Goal: Task Accomplishment & Management: Manage account settings

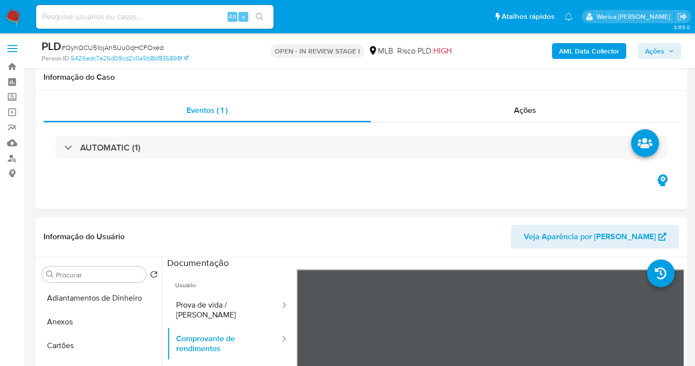
select select "10"
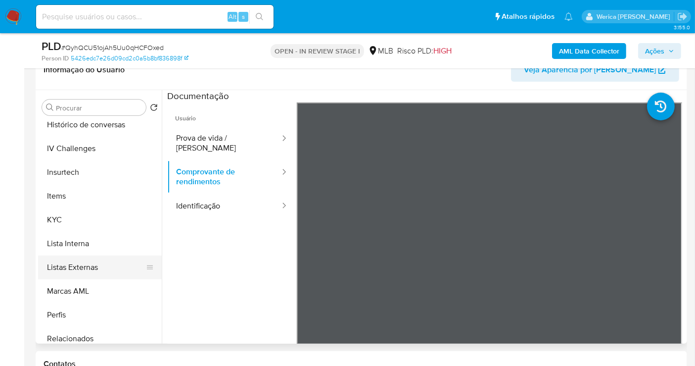
scroll to position [86, 0]
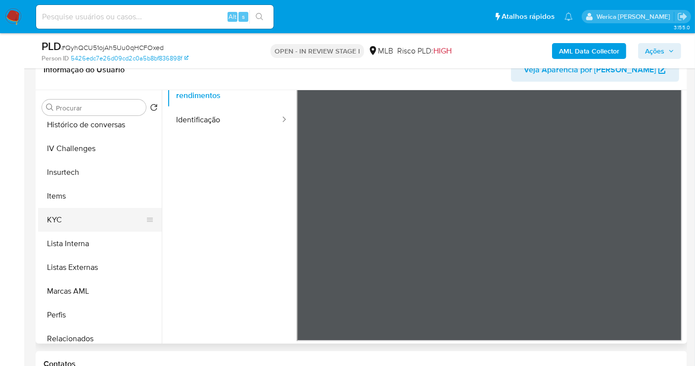
click at [86, 217] on button "KYC" at bounding box center [96, 220] width 116 height 24
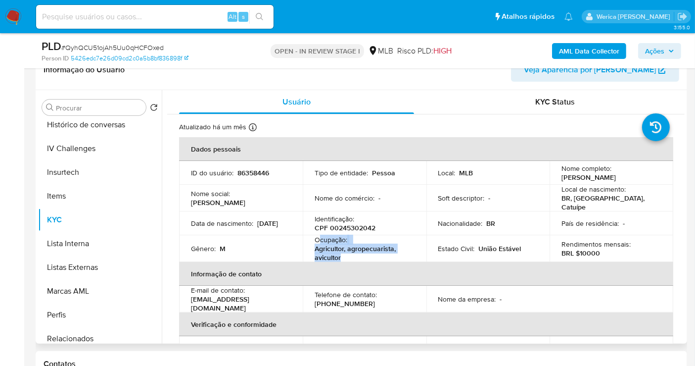
drag, startPoint x: 318, startPoint y: 235, endPoint x: 344, endPoint y: 252, distance: 31.7
click at [344, 252] on div "Ocupação : Agricultor, agropecuarista, avicultor" at bounding box center [365, 248] width 100 height 27
copy div "cupação : Agricultor, agropecuarista, avicultor"
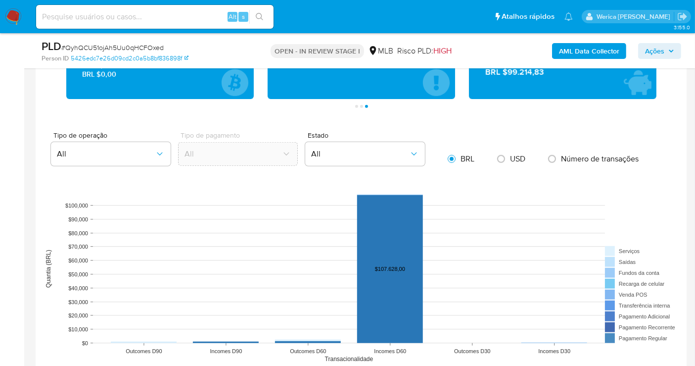
scroll to position [660, 0]
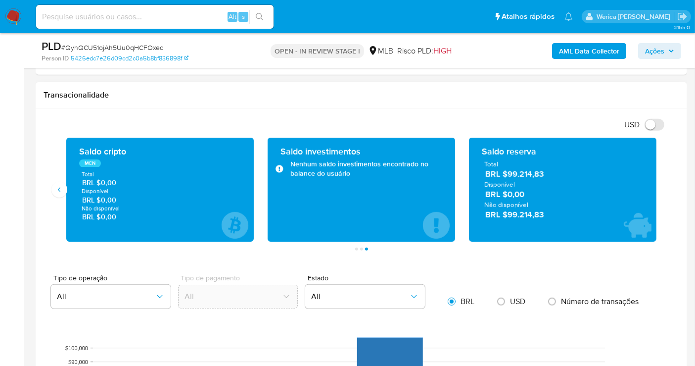
drag, startPoint x: 509, startPoint y: 170, endPoint x: 555, endPoint y: 158, distance: 47.5
click at [551, 168] on span "BRL $99.214,83" at bounding box center [564, 173] width 156 height 11
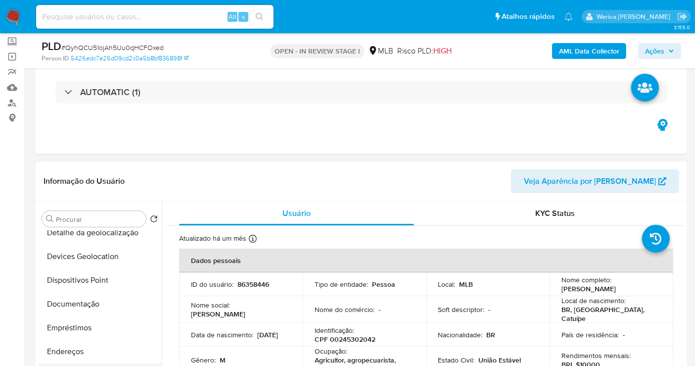
scroll to position [167, 0]
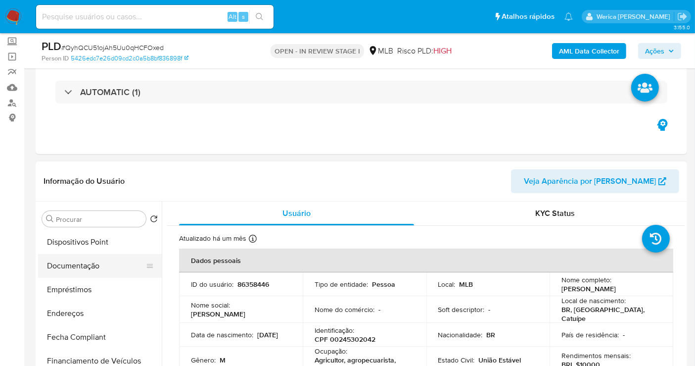
click at [103, 259] on button "Documentação" at bounding box center [96, 266] width 116 height 24
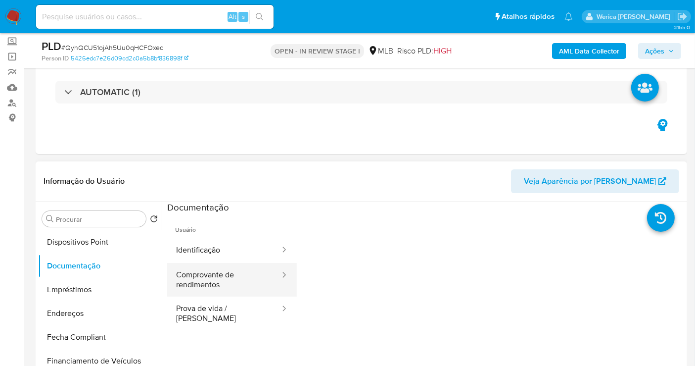
click at [206, 276] on button "Comprovante de rendimentos" at bounding box center [224, 280] width 114 height 34
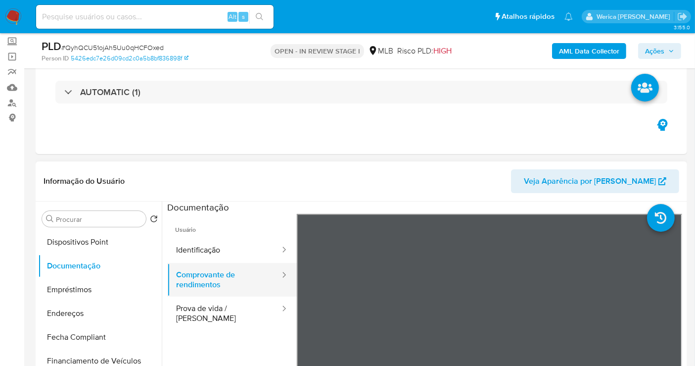
click at [223, 265] on button "Comprovante de rendimentos" at bounding box center [224, 280] width 114 height 34
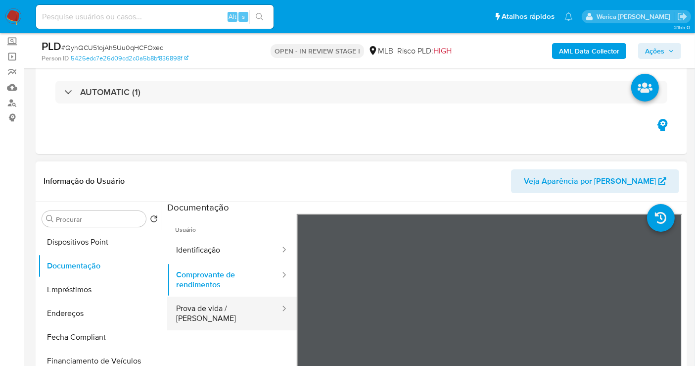
click at [223, 304] on button "Prova de vida / Selfie" at bounding box center [224, 313] width 114 height 34
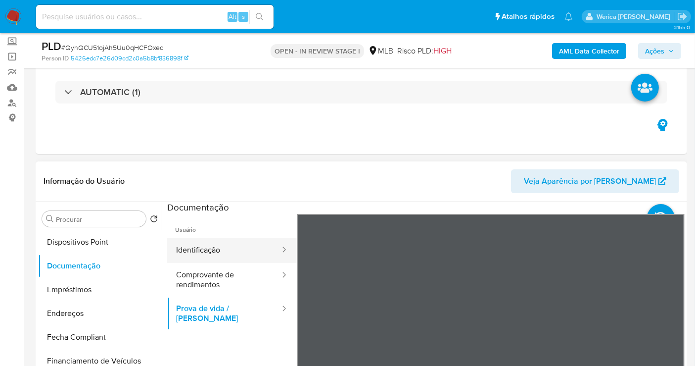
click at [236, 251] on button "Identificação" at bounding box center [224, 250] width 114 height 25
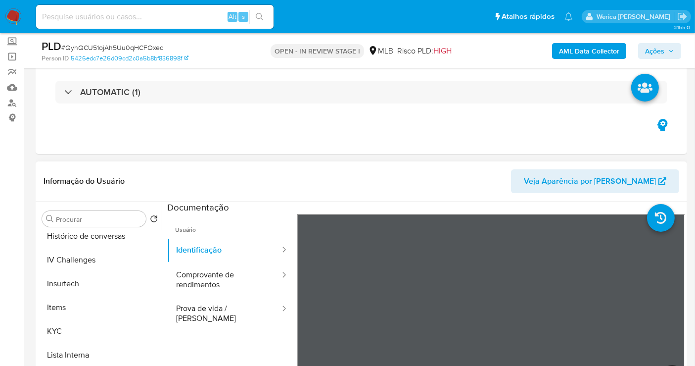
scroll to position [332, 0]
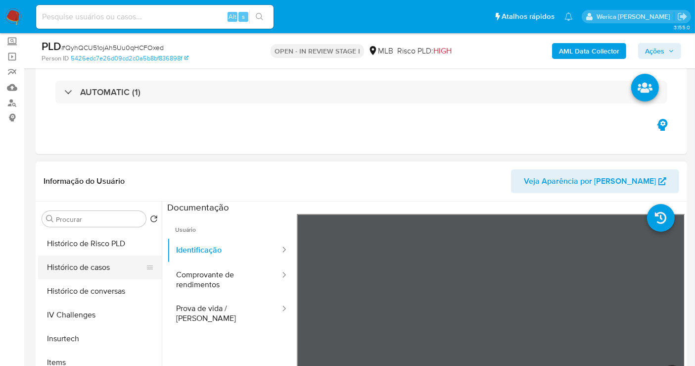
click at [101, 263] on button "Histórico de casos" at bounding box center [96, 267] width 116 height 24
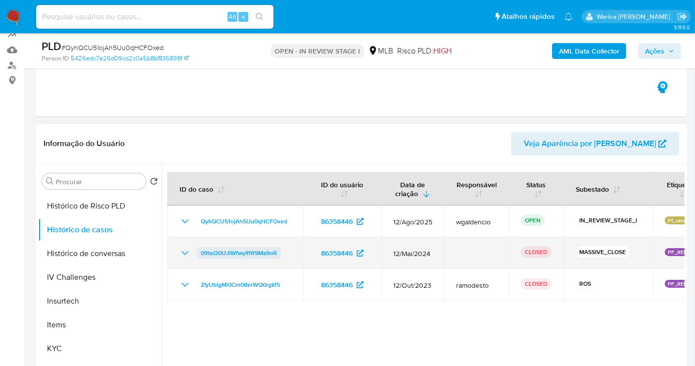
scroll to position [110, 0]
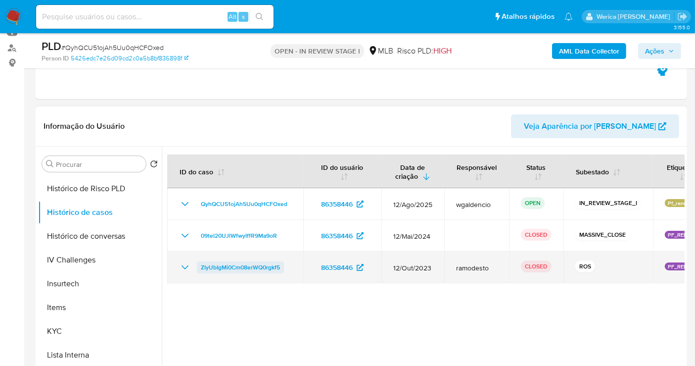
click at [229, 268] on span "ZIyUbIgMi0Cm08erWQ0rgkf5" at bounding box center [240, 267] width 79 height 12
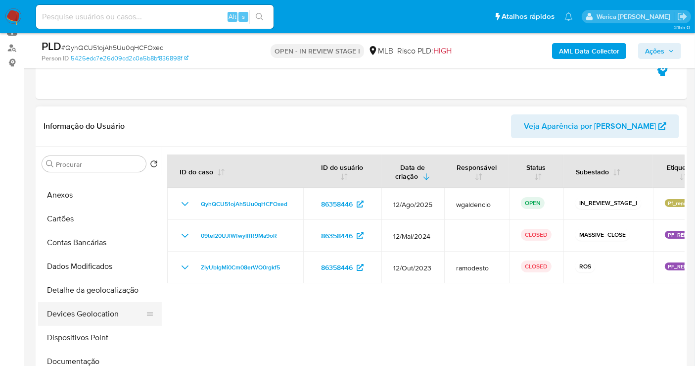
scroll to position [0, 0]
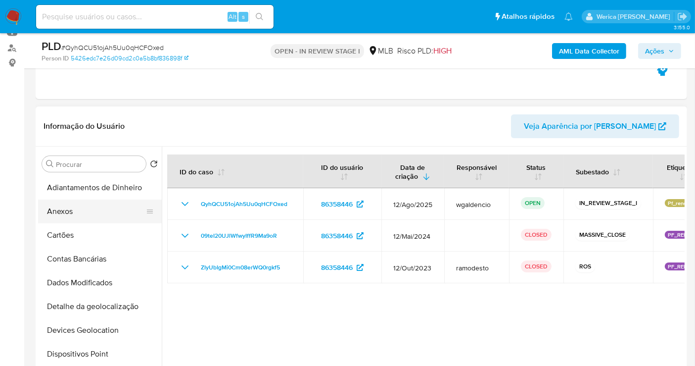
click at [85, 209] on button "Anexos" at bounding box center [96, 211] width 116 height 24
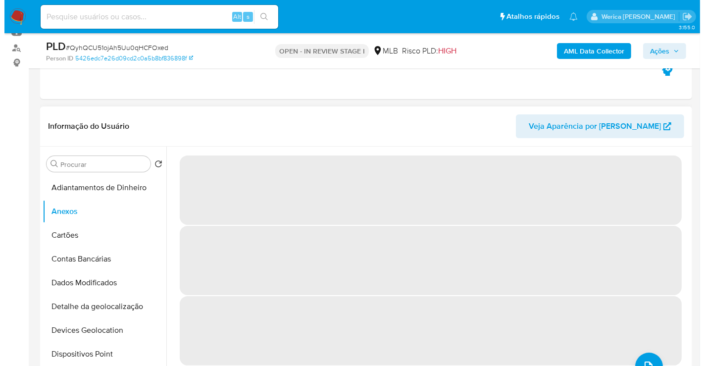
scroll to position [42, 0]
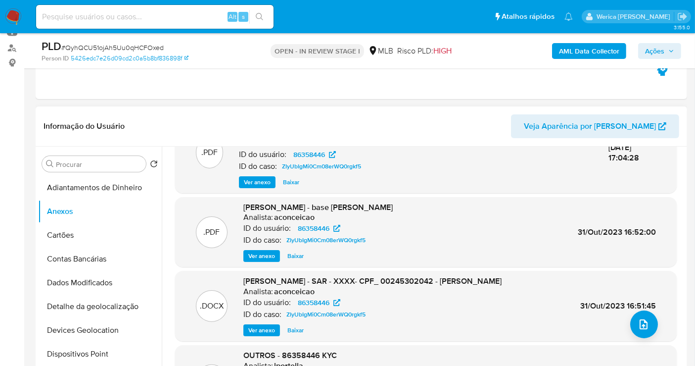
click at [654, 343] on div ".PDF INFORMAÇÃO PARA REPORTE - COAF - SAR ZIyUbIgMi0Cm08erWQ0rgkf5 - CPF 002453…" at bounding box center [426, 279] width 502 height 335
click at [647, 334] on button "upload-file" at bounding box center [645, 324] width 28 height 28
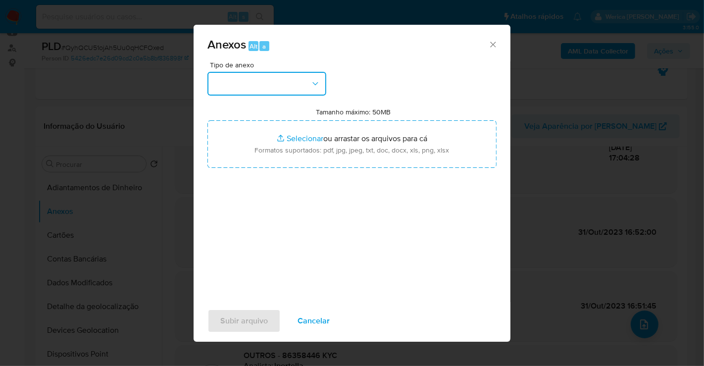
click at [301, 89] on button "button" at bounding box center [266, 84] width 119 height 24
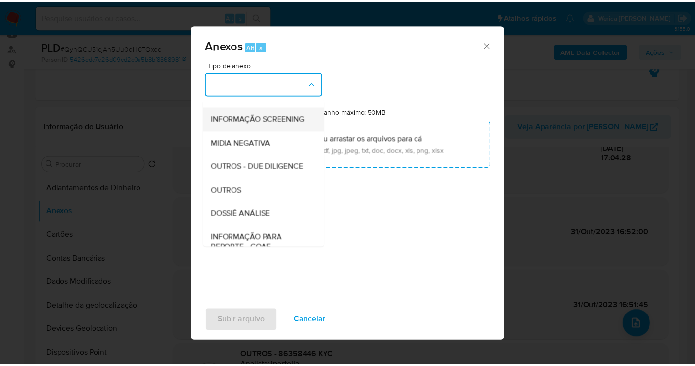
scroll to position [110, 0]
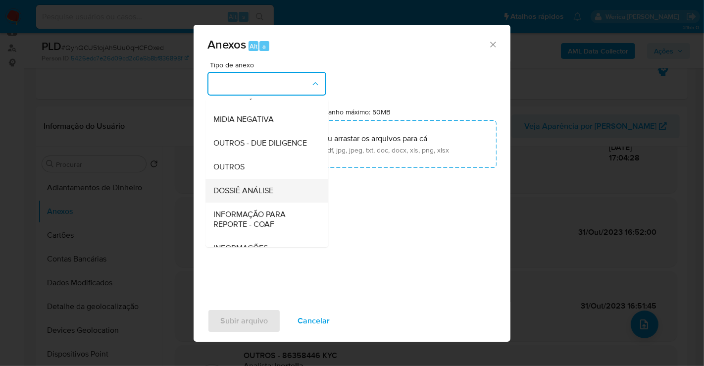
click at [268, 196] on span "DOSSIÊ ANÁLISE" at bounding box center [243, 191] width 60 height 10
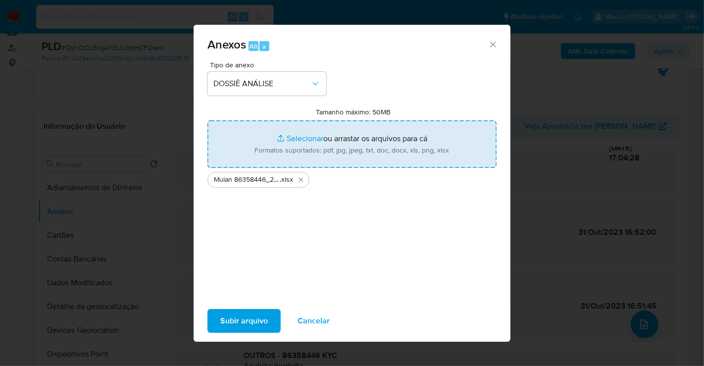
type input "C:\fakepath\2 ° SAR - XXXX - CPF 00245302042 - ADRIANO MATEUS SOARES.pdf"
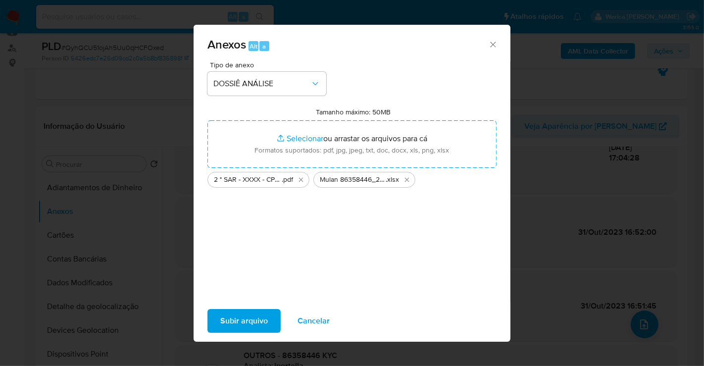
click at [244, 322] on span "Subir arquivo" at bounding box center [244, 321] width 48 height 22
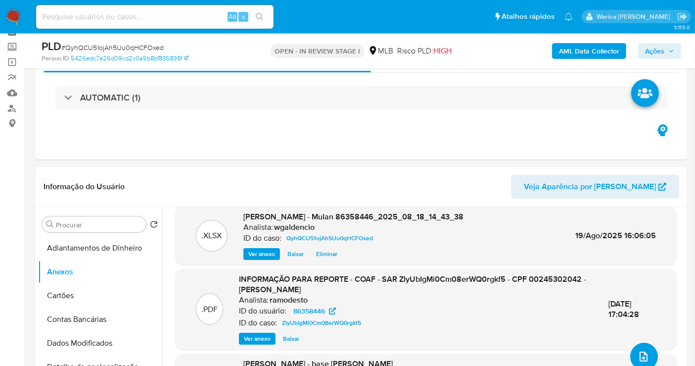
scroll to position [0, 0]
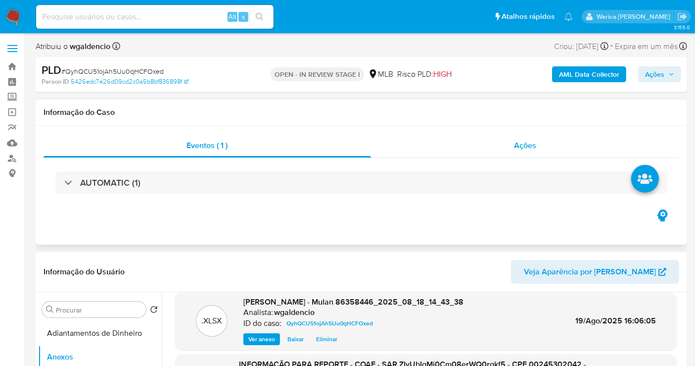
click at [516, 148] on span "Ações" at bounding box center [525, 145] width 22 height 11
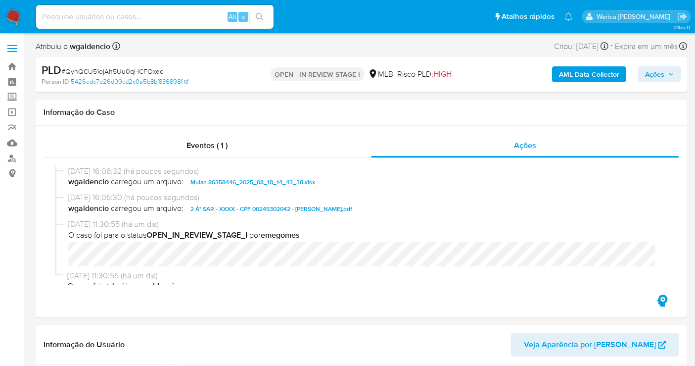
click at [650, 81] on span "Ações" at bounding box center [654, 74] width 19 height 16
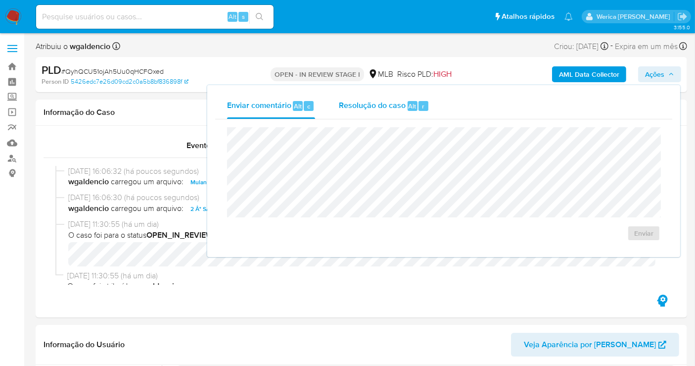
click at [427, 109] on div "Resolução do caso Alt r" at bounding box center [384, 106] width 91 height 26
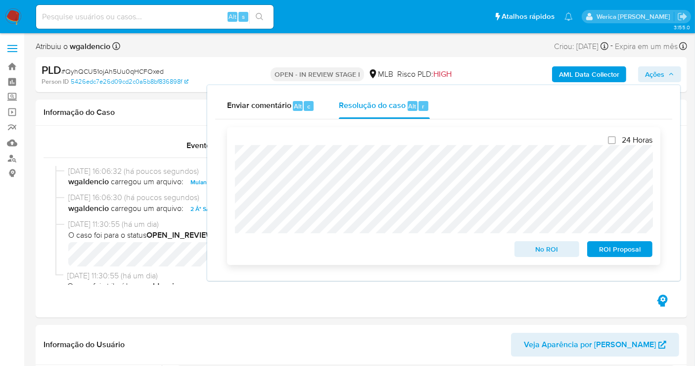
click at [612, 251] on span "ROI Proposal" at bounding box center [619, 249] width 51 height 14
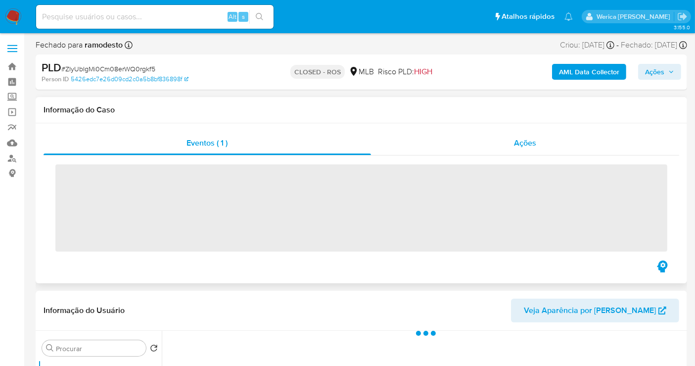
click at [543, 136] on div "Ações" at bounding box center [525, 143] width 309 height 24
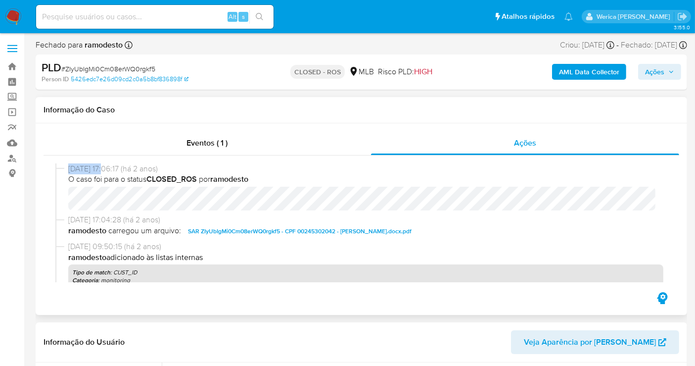
drag, startPoint x: 71, startPoint y: 171, endPoint x: 133, endPoint y: 171, distance: 61.9
click at [126, 171] on div "07/11/2023 17:06:17 (há 2 anos) O caso foi para o status CLOSED_ROS por ramodes…" at bounding box center [361, 188] width 612 height 51
copy span "07/11/2023 17:06:"
select select "10"
click at [85, 167] on span "07/11/2023 17:06:17 (há 2 anos)" at bounding box center [365, 168] width 595 height 11
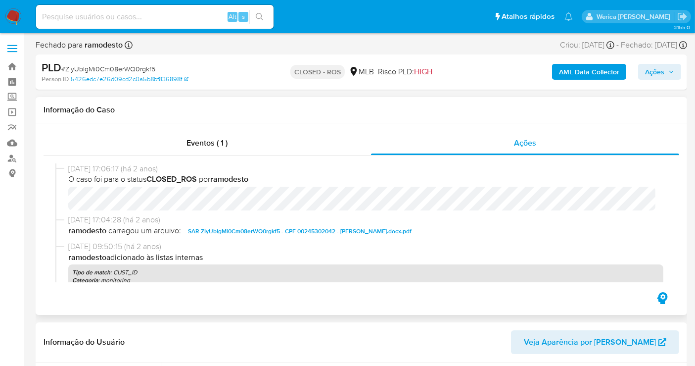
click at [65, 170] on div "07/11/2023 17:06:17 (há 2 anos) O caso foi para o status CLOSED_ROS por ramodes…" at bounding box center [361, 188] width 612 height 51
drag, startPoint x: 65, startPoint y: 170, endPoint x: 104, endPoint y: 171, distance: 39.1
click at [104, 171] on div "07/11/2023 17:06:17 (há 2 anos) O caso foi para o status CLOSED_ROS por ramodes…" at bounding box center [361, 188] width 612 height 51
copy div "07/11/2023"
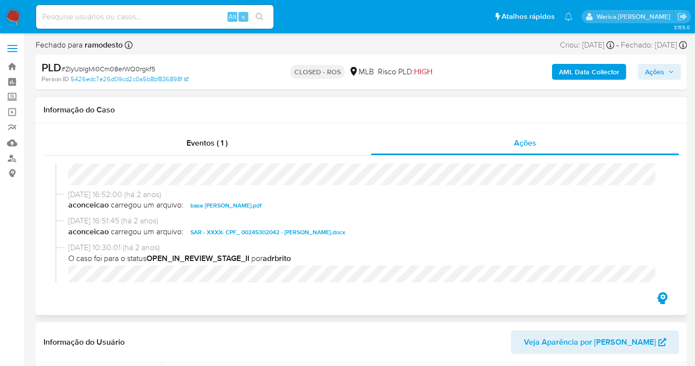
scroll to position [385, 0]
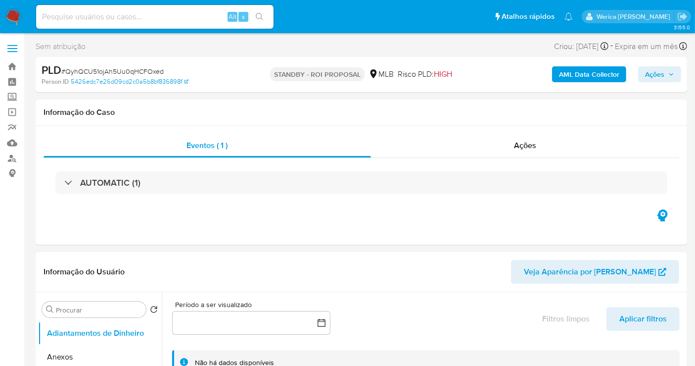
select select "10"
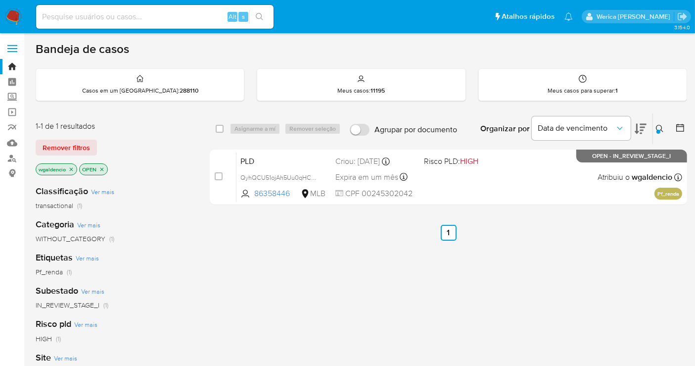
click at [650, 127] on div "Organizar por Data de vencimento" at bounding box center [563, 128] width 180 height 31
click at [657, 128] on icon at bounding box center [660, 129] width 8 height 8
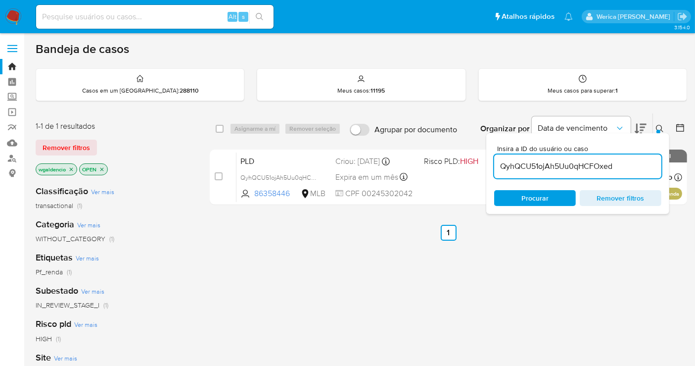
click at [605, 160] on input "QyhQCU51ojAh5Uu0qHCFOxed" at bounding box center [577, 166] width 167 height 13
click at [600, 164] on input "QyhQCU51ojAh5Uu0qHCFOxed" at bounding box center [577, 166] width 167 height 13
click at [660, 131] on div at bounding box center [659, 132] width 4 height 4
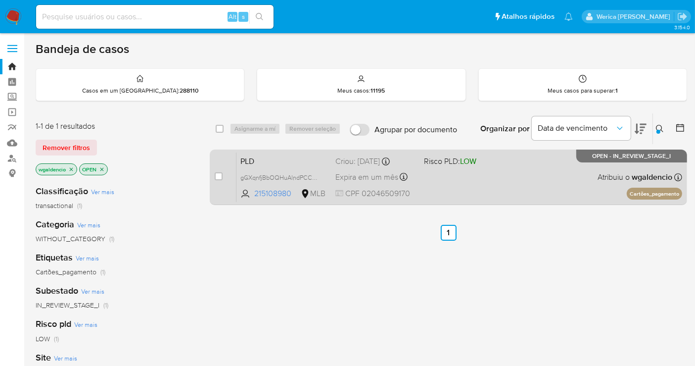
click at [584, 162] on div "PLD gGXqnfjBbOQHuAlndPCC7OXK 215108980 MLB Risco PLD: LOW Criou: 12/08/2025 Cri…" at bounding box center [460, 177] width 446 height 50
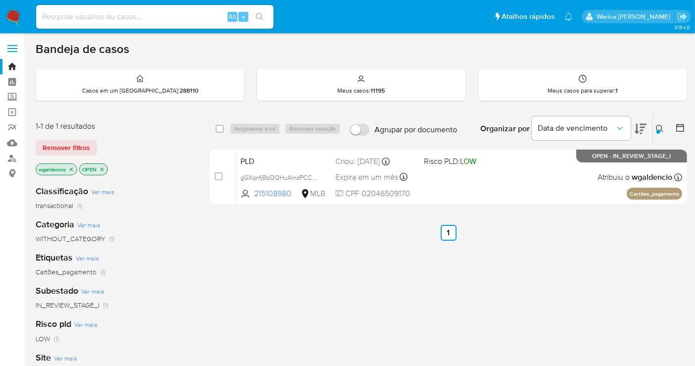
click at [655, 125] on button at bounding box center [661, 129] width 16 height 12
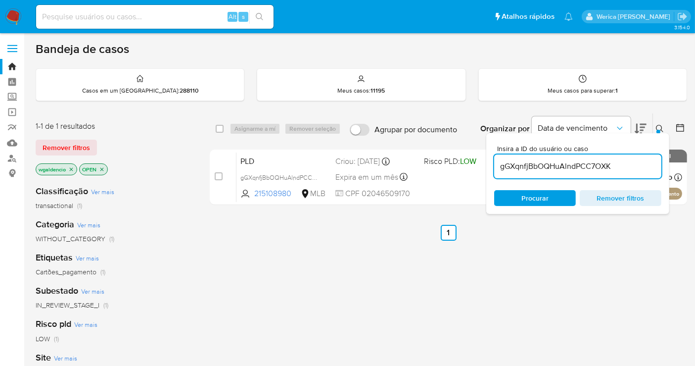
click at [568, 176] on div "gGXqnfjBbOQHuAlndPCC7OXK" at bounding box center [577, 166] width 167 height 24
click at [566, 162] on input "gGXqnfjBbOQHuAlndPCC7OXK" at bounding box center [577, 166] width 167 height 13
paste input "WK6jCzVqoa9dQzz5tp1gcrfR"
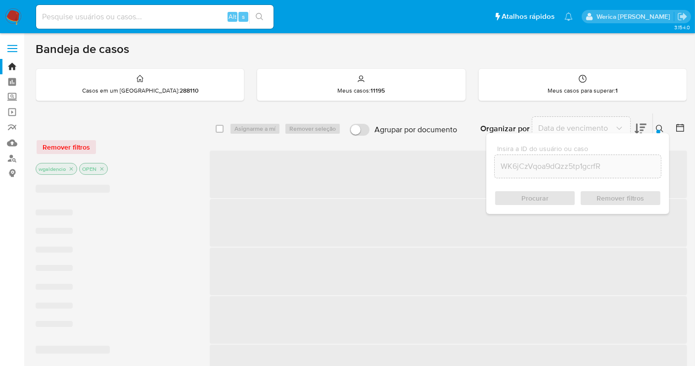
click at [663, 129] on icon at bounding box center [660, 129] width 8 height 8
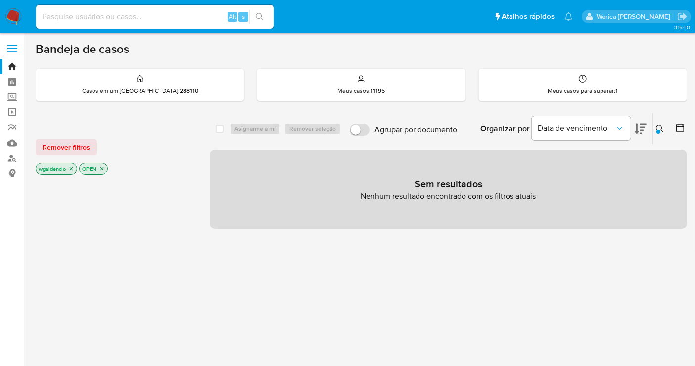
click at [656, 125] on button at bounding box center [661, 129] width 16 height 12
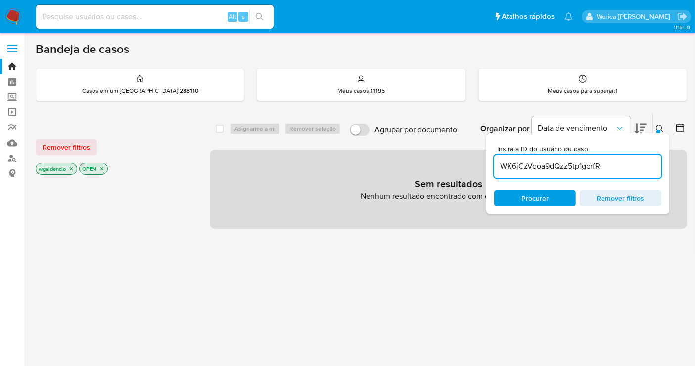
click at [598, 159] on div "WK6jCzVqoa9dQzz5tp1gcrfR" at bounding box center [577, 166] width 167 height 24
click at [598, 160] on input "WK6jCzVqoa9dQzz5tp1gcrfR" at bounding box center [577, 166] width 167 height 13
paste input "MhH8UIFcw7RnHIKj3GlRDsXU"
click at [656, 134] on div "Insira a ID do usuário ou caso MhH8UIFcw7RnHIKj3GlRDsXU Procurar Remover filtros" at bounding box center [578, 173] width 183 height 81
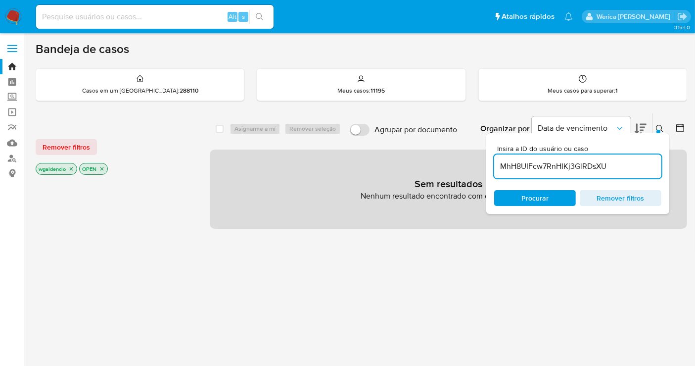
click at [592, 160] on input "MhH8UIFcw7RnHIKj3GlRDsXU" at bounding box center [577, 166] width 167 height 13
paste input "5I5DSnhgNWuwXzTxVo08eWsz"
click at [667, 130] on button at bounding box center [661, 129] width 16 height 12
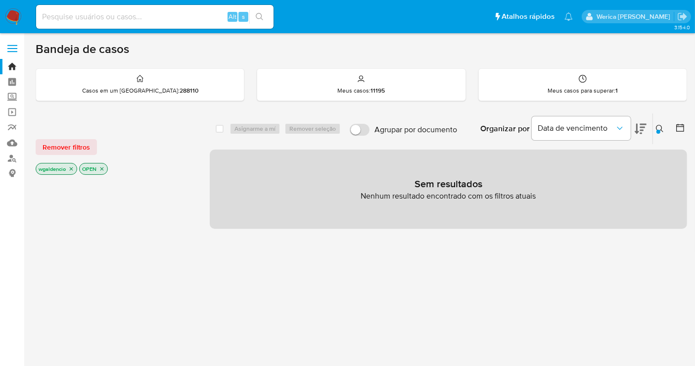
click at [660, 123] on button at bounding box center [661, 129] width 16 height 12
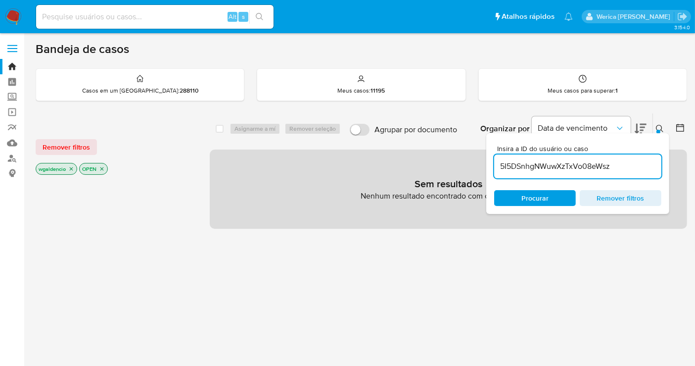
click at [611, 161] on input "5I5DSnhgNWuwXzTxVo08eWsz" at bounding box center [577, 166] width 167 height 13
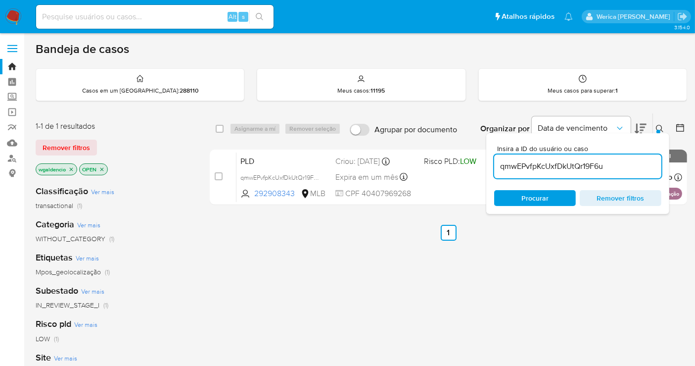
click at [659, 130] on div at bounding box center [659, 132] width 4 height 4
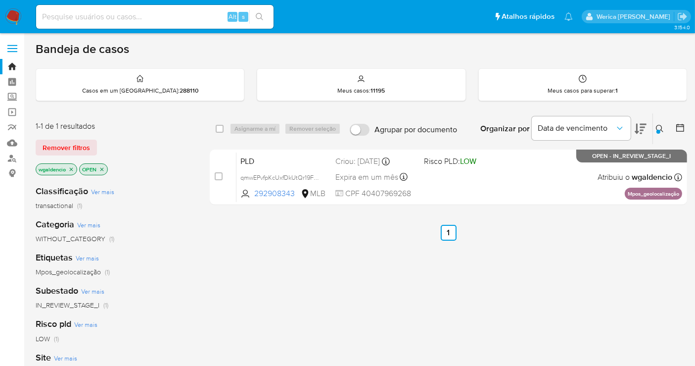
click at [661, 125] on icon at bounding box center [660, 129] width 8 height 8
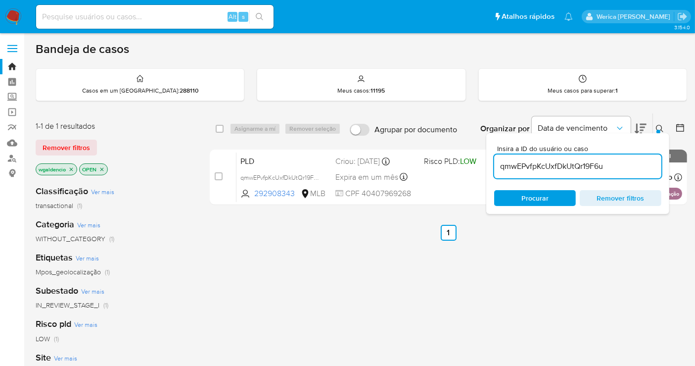
click at [587, 169] on input "qmwEPvfpKcUxfDkUtQr19F6u" at bounding box center [577, 166] width 167 height 13
type input "4M5w5RfMG498aWfai37YWony"
click at [667, 132] on button at bounding box center [661, 129] width 16 height 12
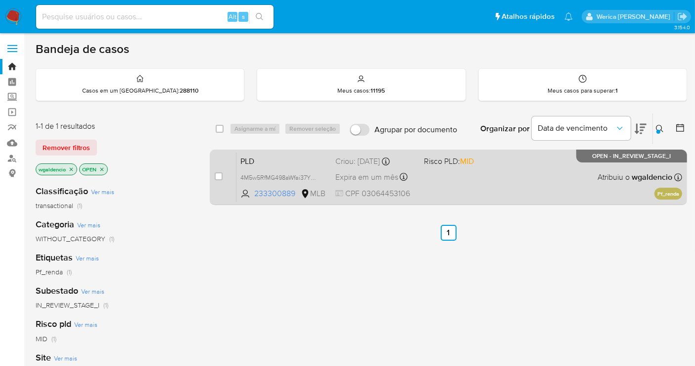
click at [502, 179] on div "PLD 4M5w5RfMG498aWfai37YWony 233300889 MLB Risco PLD: MID Criou: 12/08/2025 Cri…" at bounding box center [460, 177] width 446 height 50
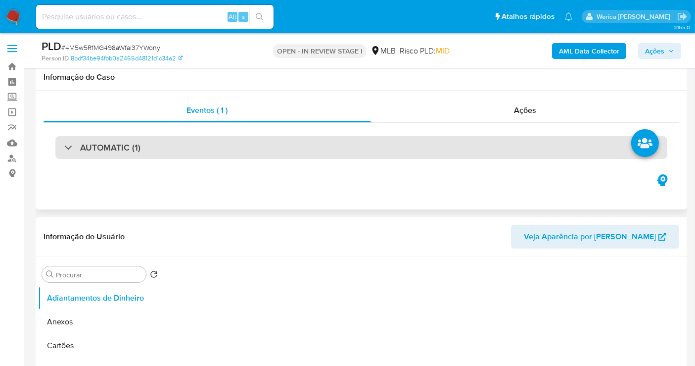
scroll to position [110, 0]
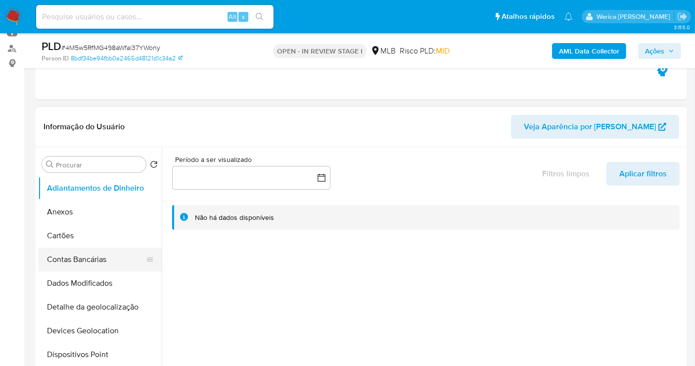
select select "10"
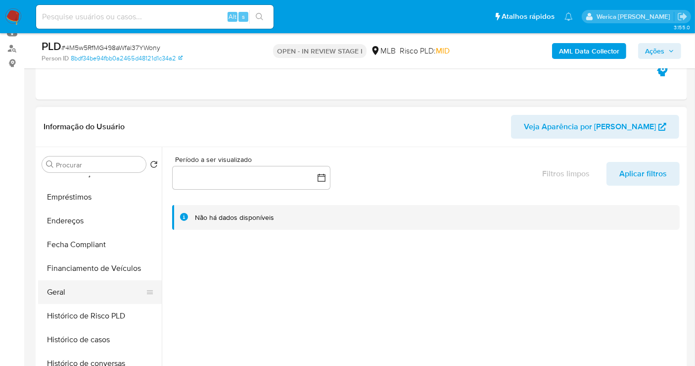
scroll to position [275, 0]
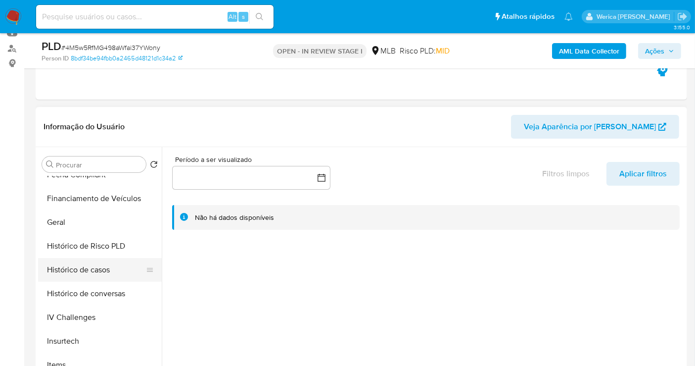
click at [100, 276] on button "Histórico de casos" at bounding box center [96, 270] width 116 height 24
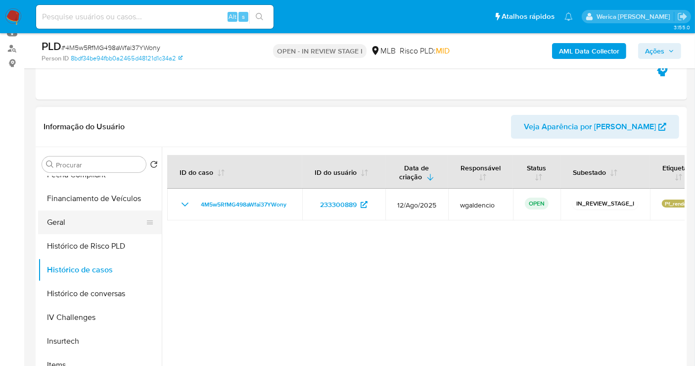
click at [65, 218] on button "Geral" at bounding box center [96, 222] width 116 height 24
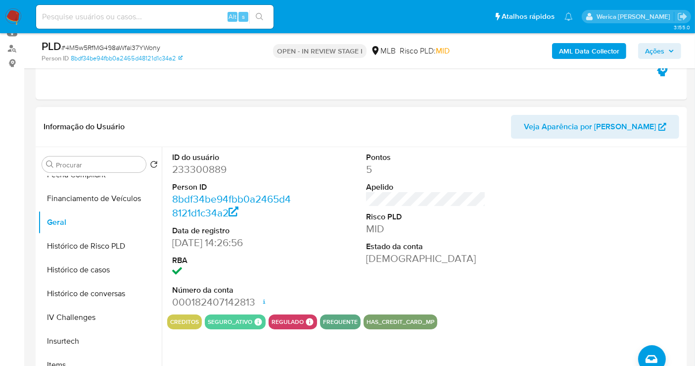
click at [172, 165] on dd "233300889" at bounding box center [232, 169] width 120 height 14
click at [185, 167] on dd "233300889" at bounding box center [232, 169] width 120 height 14
copy dd "233300889"
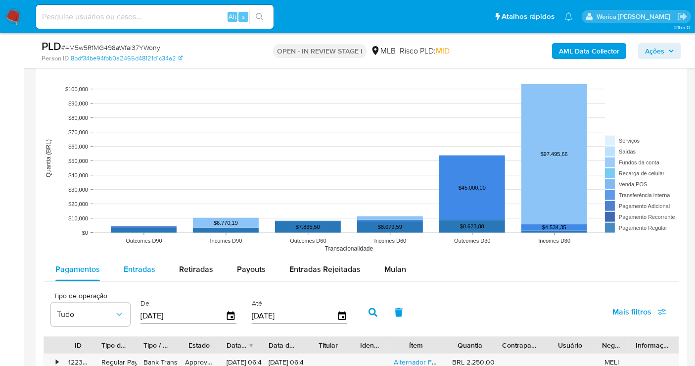
click at [145, 269] on span "Entradas" at bounding box center [140, 268] width 32 height 11
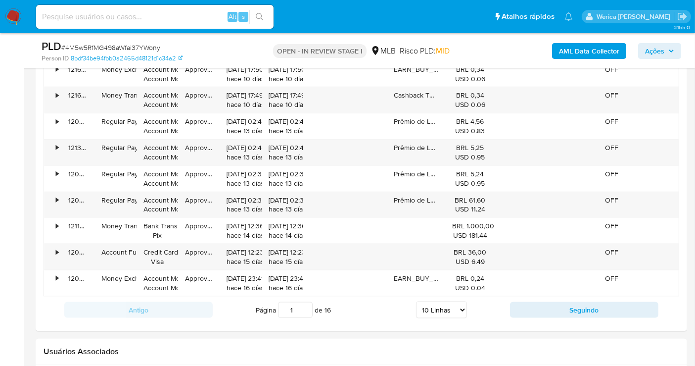
scroll to position [1265, 0]
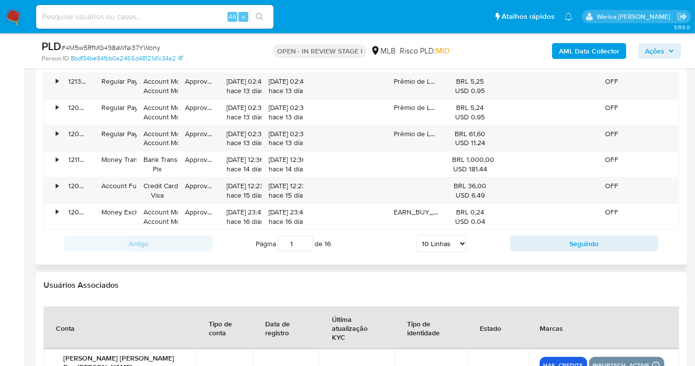
click at [434, 239] on select "5 Linhas 10 Linhas 20 Linhas 25 Linhas 50 Linhas 100 Linhas" at bounding box center [441, 243] width 51 height 17
select select "100"
click at [417, 235] on select "5 Linhas 10 Linhas 20 Linhas 25 Linhas 50 Linhas 100 Linhas" at bounding box center [441, 243] width 51 height 17
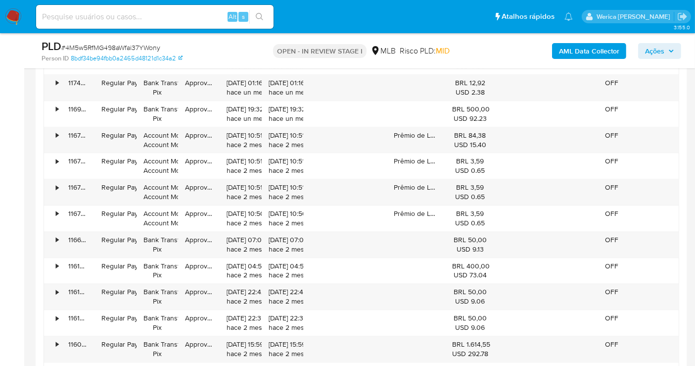
scroll to position [2565, 0]
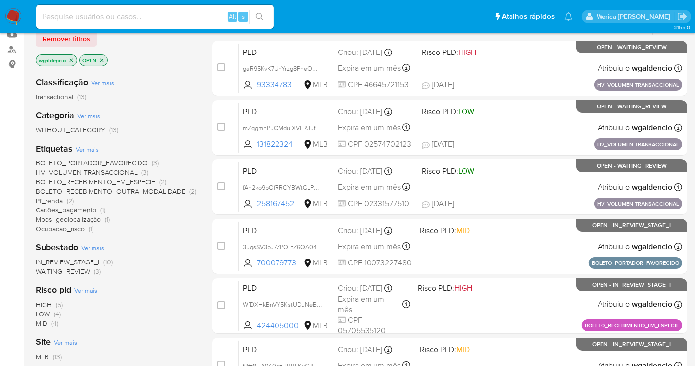
scroll to position [110, 0]
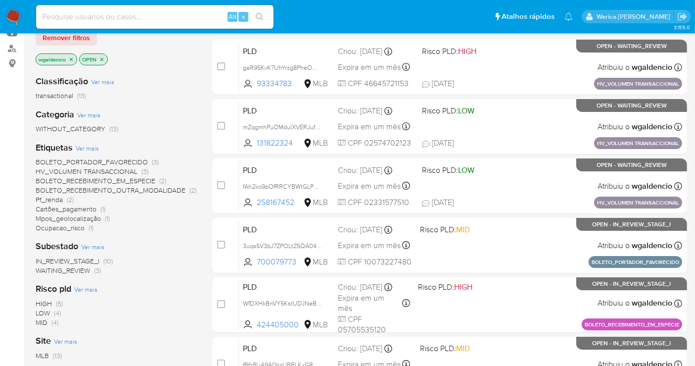
click at [83, 169] on span "HV_VOLUMEN TRANSACCIONAL" at bounding box center [87, 171] width 102 height 10
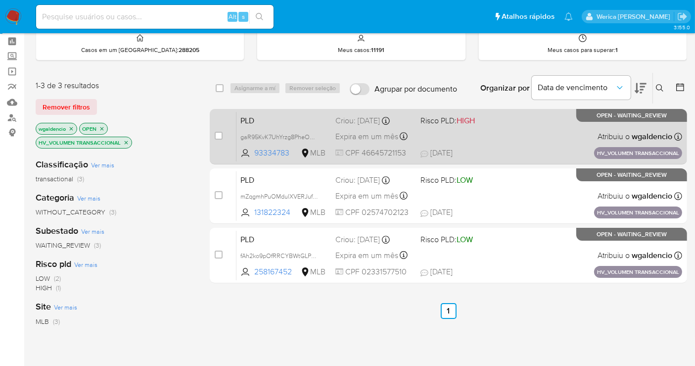
scroll to position [55, 0]
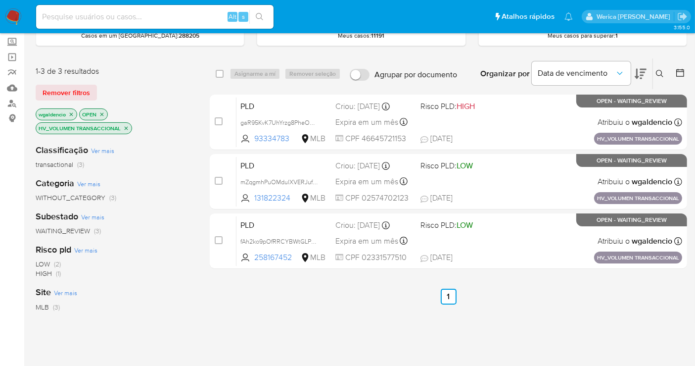
click at [126, 127] on icon "close-filter" at bounding box center [126, 127] width 3 height 3
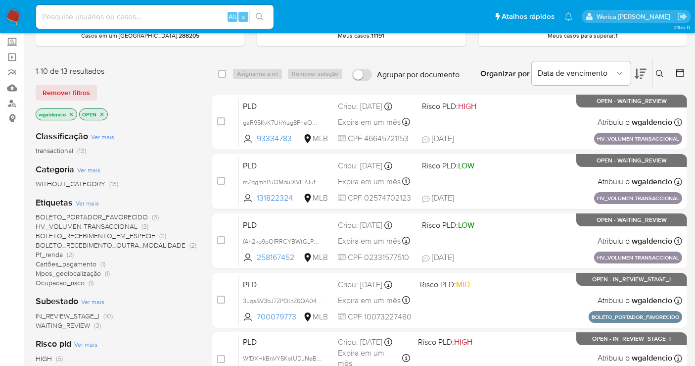
click at [70, 252] on span "(2)" at bounding box center [70, 254] width 7 height 10
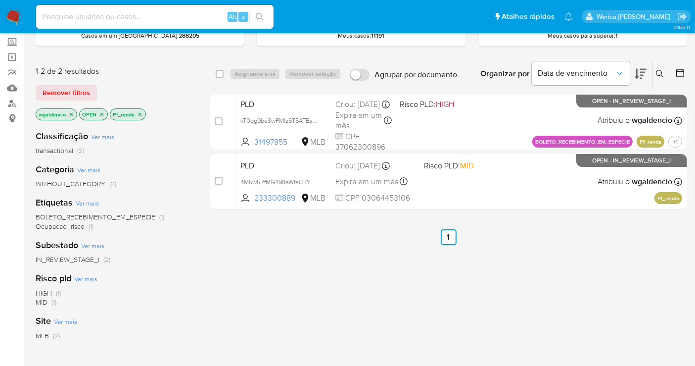
click at [140, 111] on icon "close-filter" at bounding box center [140, 114] width 6 height 6
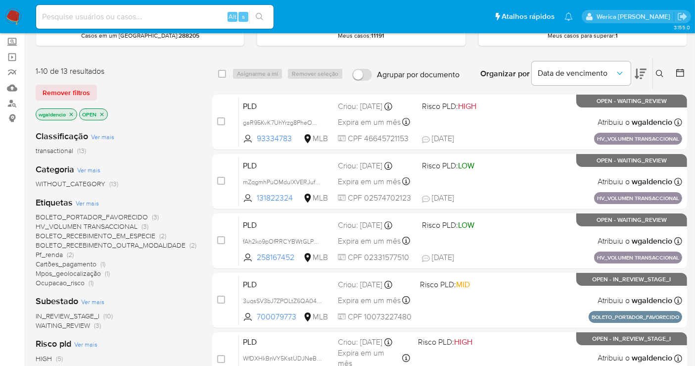
click at [111, 248] on span "BOLETO_RECEBIMENTO_OUTRA_MODALIDADE" at bounding box center [111, 245] width 150 height 10
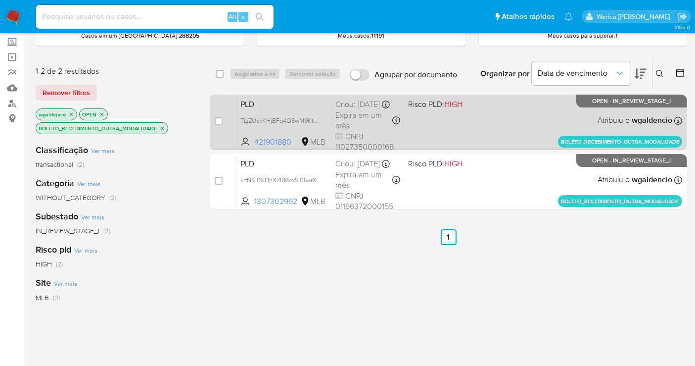
click at [441, 116] on div "PLD TLjZUckKHjBFq4Q8wM9Kt9GG 421901880 MLB Risco PLD: HIGH Criou: [DATE] Criou:…" at bounding box center [460, 122] width 446 height 50
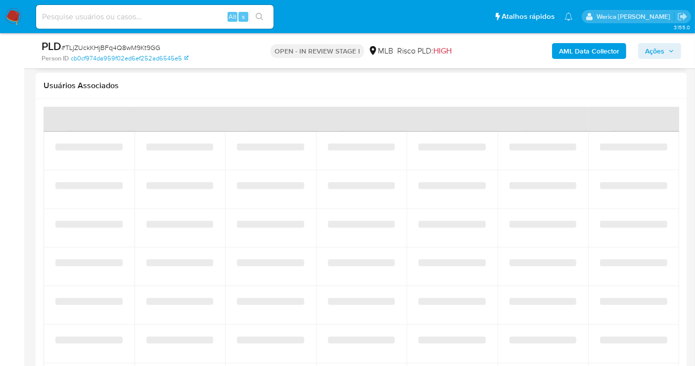
select select "10"
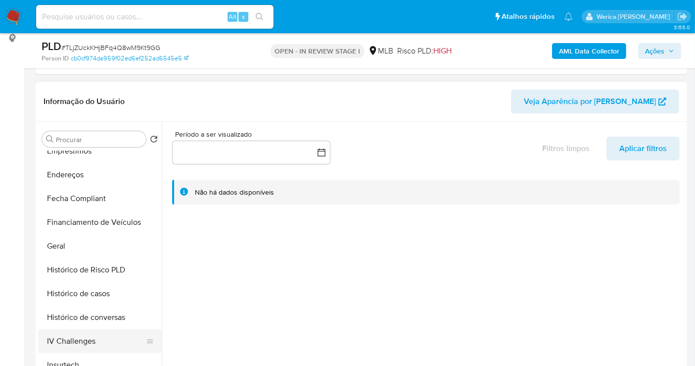
scroll to position [275, 0]
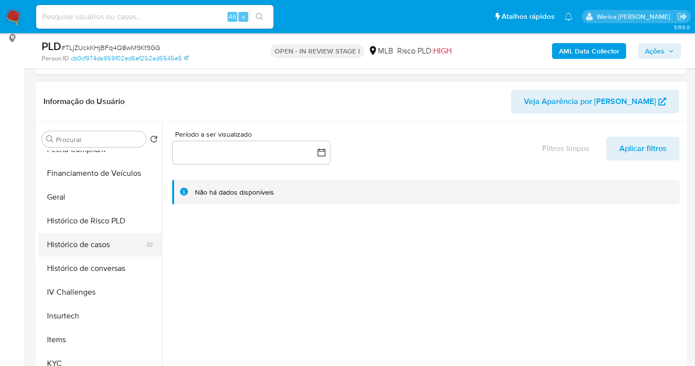
click at [109, 235] on button "Histórico de casos" at bounding box center [96, 245] width 116 height 24
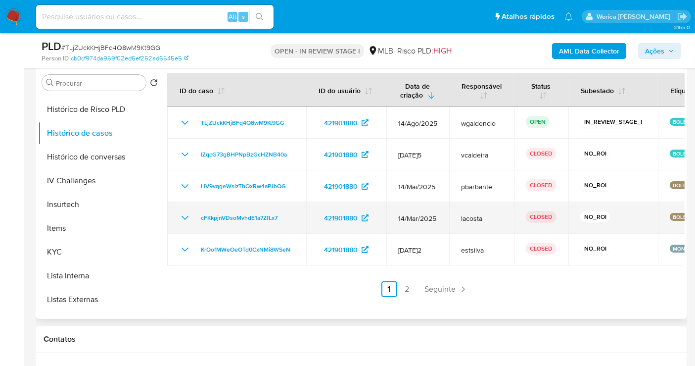
scroll to position [245, 0]
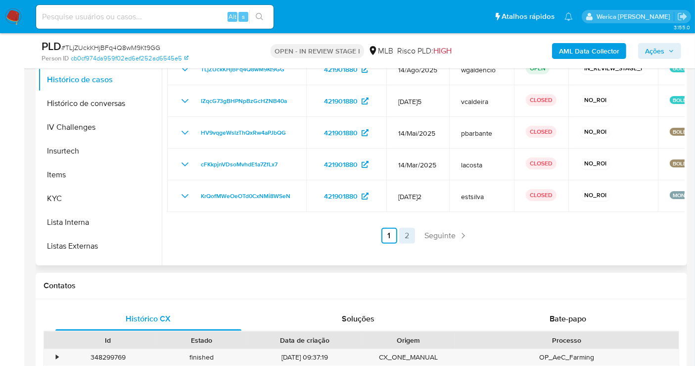
click at [405, 229] on link "2" at bounding box center [407, 236] width 16 height 16
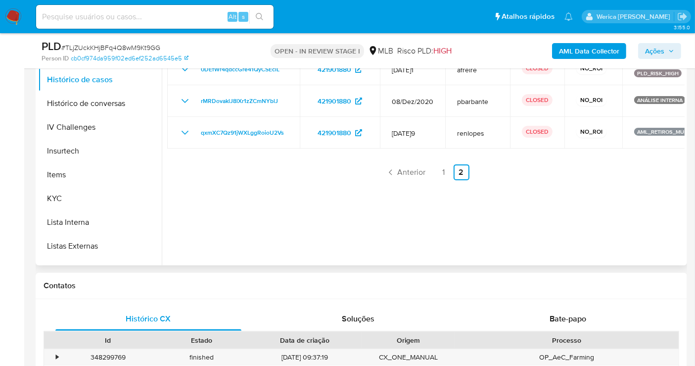
scroll to position [190, 0]
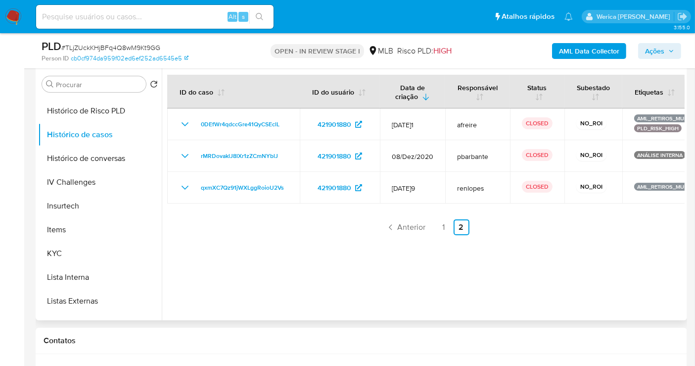
click at [444, 234] on div at bounding box center [423, 193] width 523 height 253
click at [436, 224] on link "1" at bounding box center [444, 227] width 16 height 16
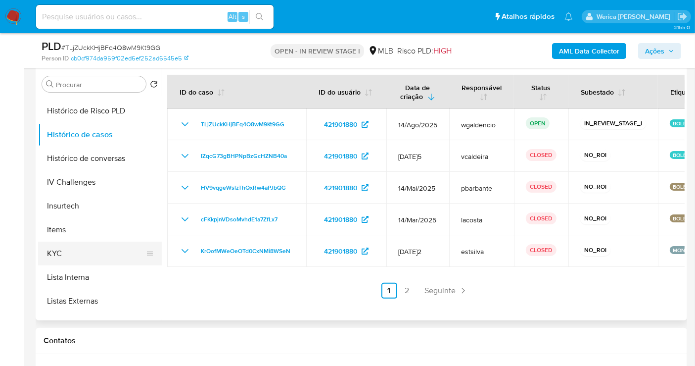
click at [88, 245] on ul "Adiantamentos de Dinheiro Anexos Cartões Contas Bancárias Dados Modificados Det…" at bounding box center [100, 207] width 124 height 223
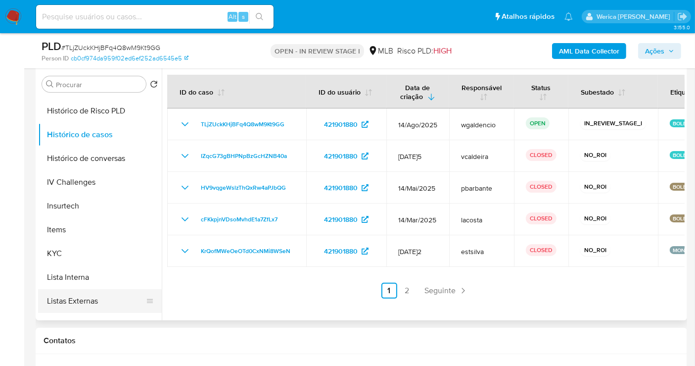
scroll to position [441, 0]
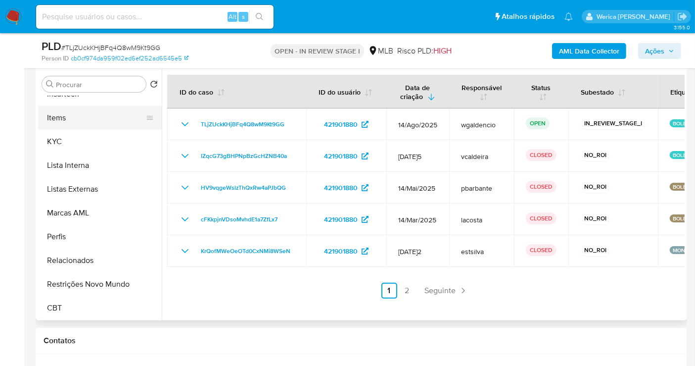
click at [80, 128] on button "Items" at bounding box center [96, 118] width 116 height 24
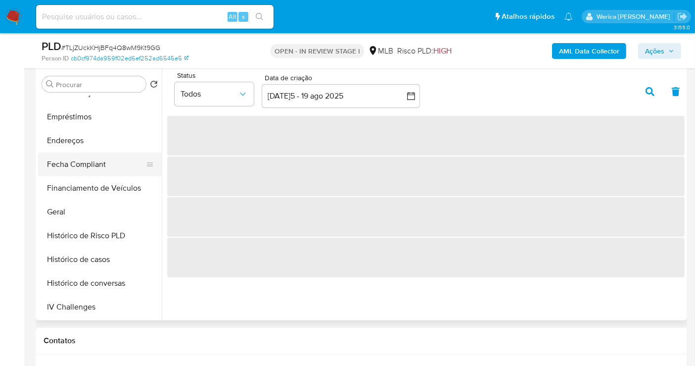
scroll to position [167, 0]
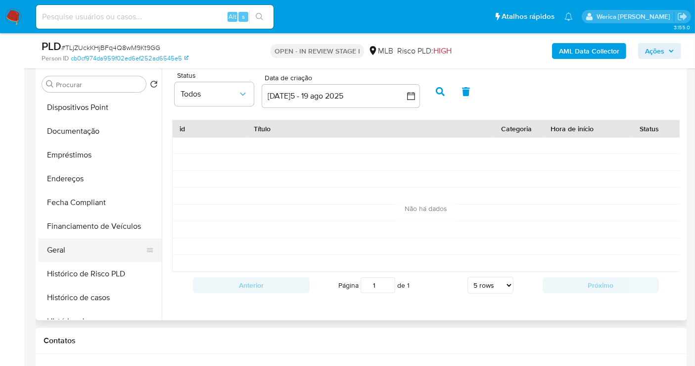
click at [82, 251] on button "Geral" at bounding box center [96, 250] width 116 height 24
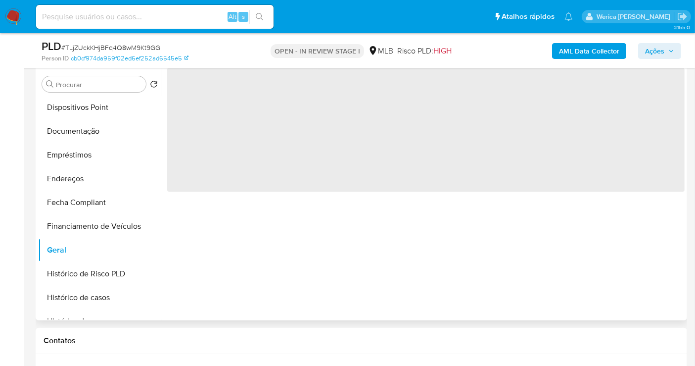
scroll to position [135, 0]
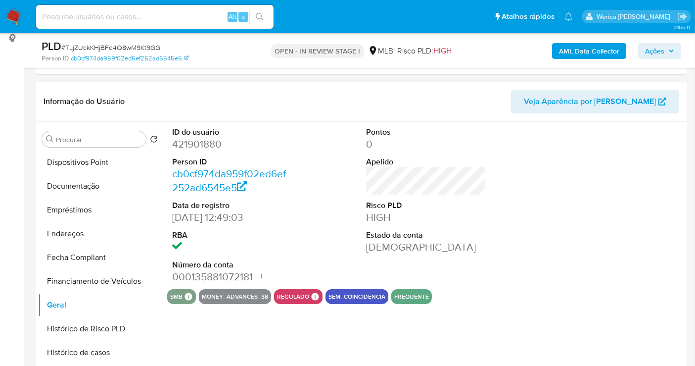
click at [196, 149] on dd "421901880" at bounding box center [232, 144] width 120 height 14
copy dd "421901880"
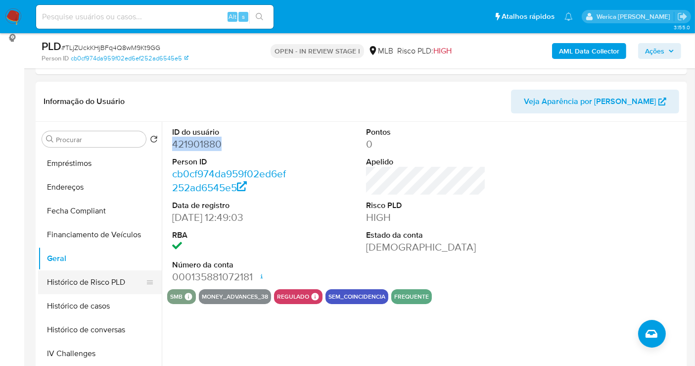
scroll to position [277, 0]
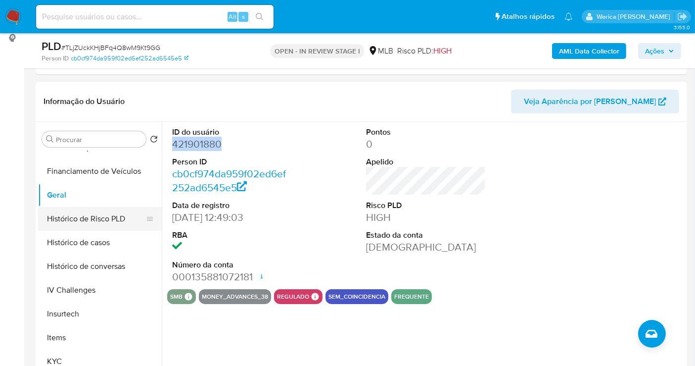
drag, startPoint x: 108, startPoint y: 225, endPoint x: 102, endPoint y: 229, distance: 7.1
click at [107, 227] on button "Histórico de Risco PLD" at bounding box center [96, 219] width 116 height 24
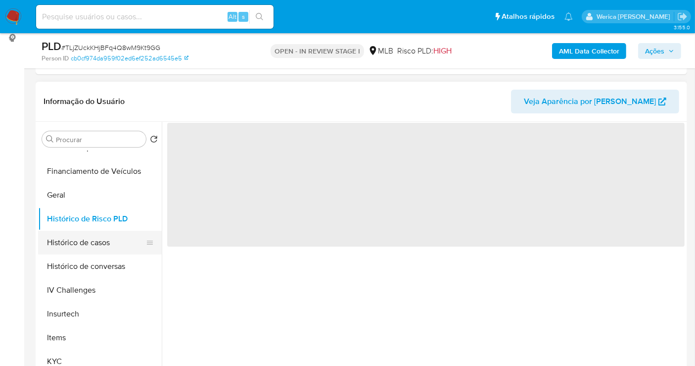
click at [101, 235] on button "Histórico de casos" at bounding box center [96, 243] width 116 height 24
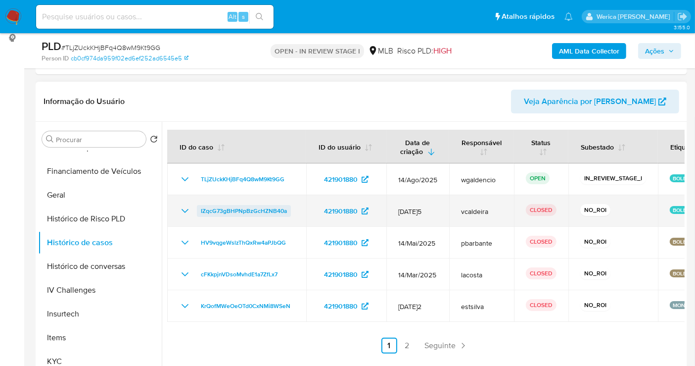
click at [259, 210] on span "IZqcG73gBHPNpBzGcHZNB40a" at bounding box center [244, 211] width 86 height 12
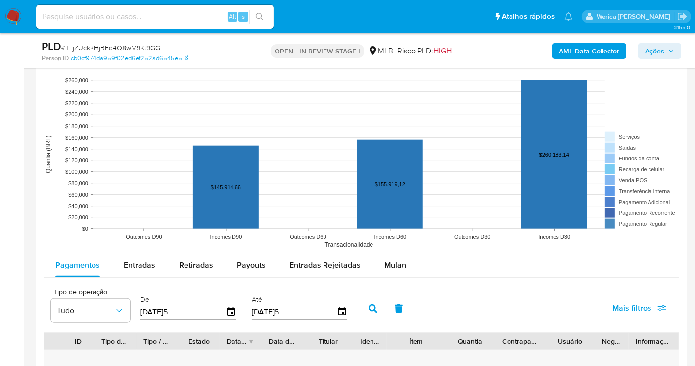
scroll to position [1015, 0]
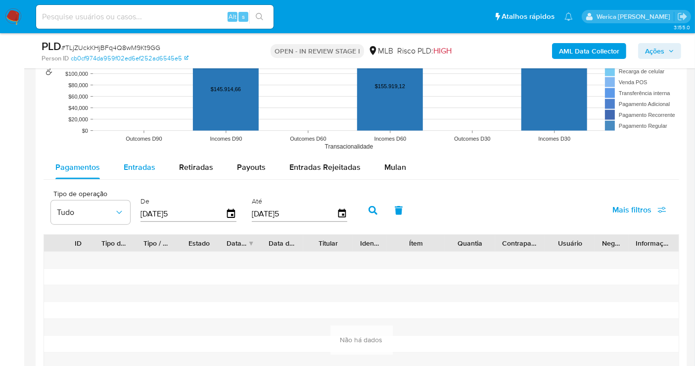
click at [141, 176] on div "Entradas" at bounding box center [140, 167] width 32 height 24
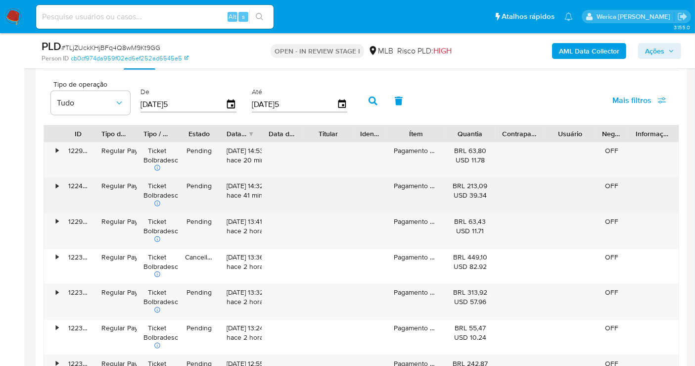
scroll to position [1125, 0]
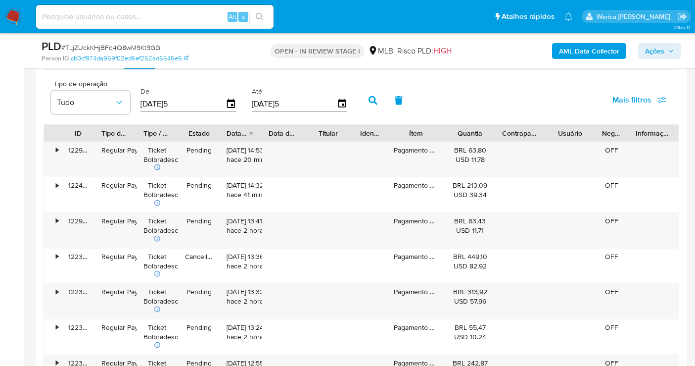
click at [436, 133] on div "Ítem" at bounding box center [416, 133] width 58 height 17
drag, startPoint x: 430, startPoint y: 136, endPoint x: 454, endPoint y: 140, distance: 24.1
click at [454, 140] on div "ID Tipo de operação Tipo / Método Estado Data de criação Data de aprovação Titu…" at bounding box center [362, 310] width 636 height 373
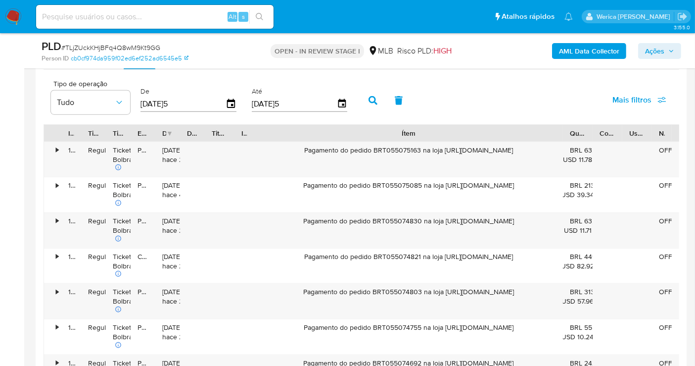
drag, startPoint x: 440, startPoint y: 129, endPoint x: 690, endPoint y: 116, distance: 250.3
click at [690, 116] on main "3.155.0 Atribuiu o wgaldencio Asignado el: 14/08/2025 09:35:47 Criou: 14/08/202…" at bounding box center [347, 68] width 695 height 2387
click at [443, 147] on div "Pagamento do pedido BRT055075163 na loja https://www.bringit.com.br/" at bounding box center [408, 159] width 308 height 35
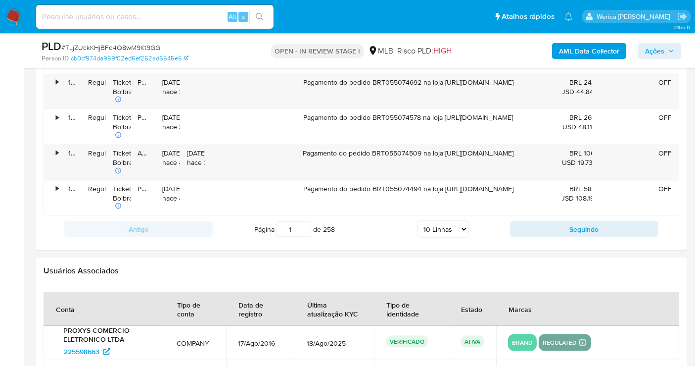
scroll to position [1345, 0]
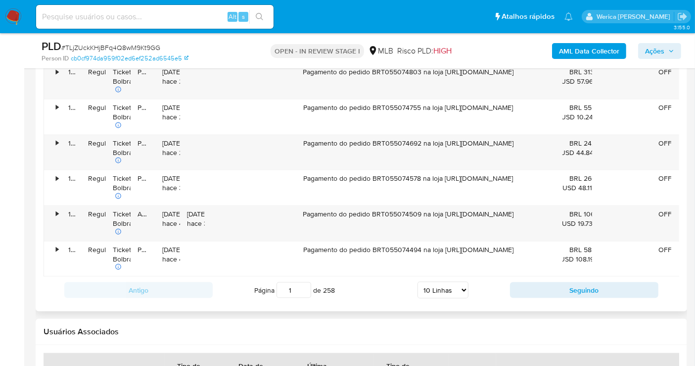
click at [461, 298] on select "5 Linhas 10 Linhas 20 Linhas 25 Linhas 50 Linhas 100 Linhas" at bounding box center [443, 290] width 51 height 17
select select "100"
click at [418, 295] on select "5 Linhas 10 Linhas 20 Linhas 25 Linhas 50 Linhas 100 Linhas" at bounding box center [443, 290] width 51 height 17
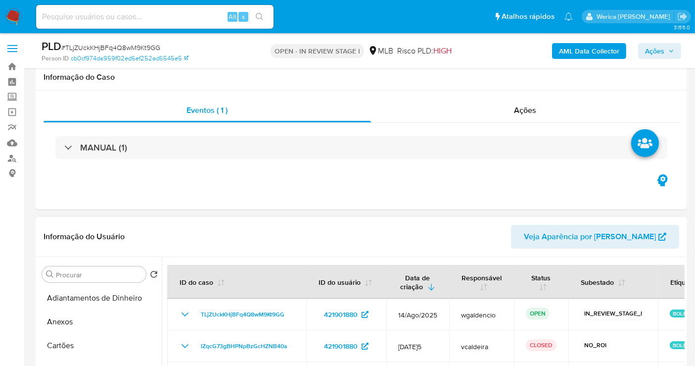
scroll to position [220, 0]
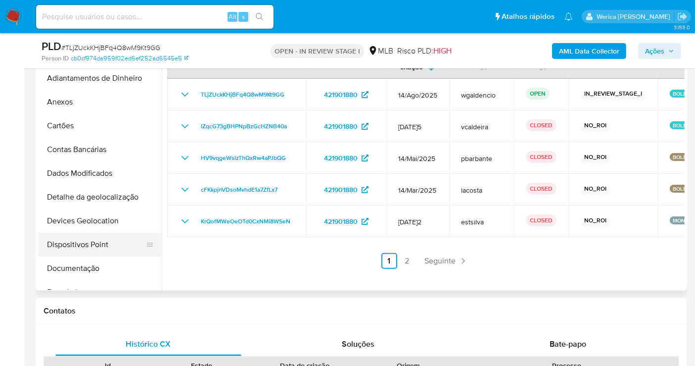
click at [99, 255] on button "Dispositivos Point" at bounding box center [96, 245] width 116 height 24
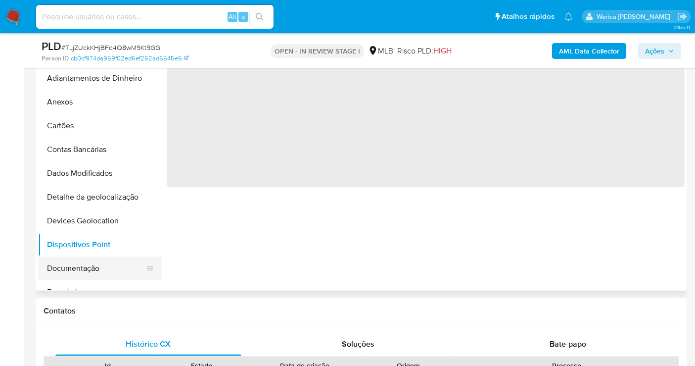
click at [113, 268] on button "Documentação" at bounding box center [96, 268] width 116 height 24
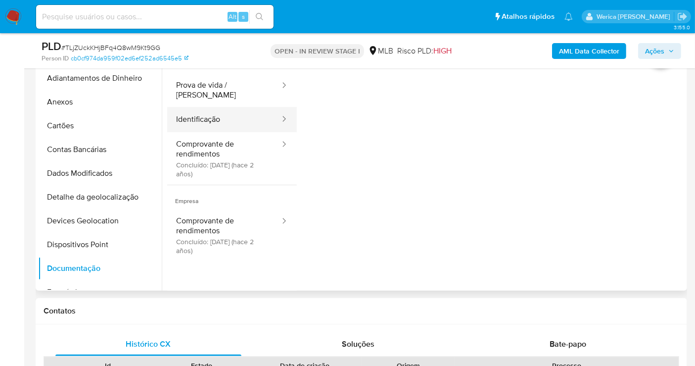
click at [250, 107] on button "Identificação" at bounding box center [224, 119] width 114 height 25
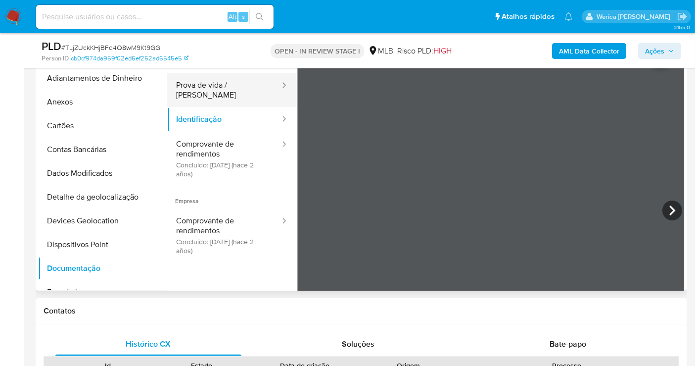
click at [260, 84] on button "Prova de vida / Selfie" at bounding box center [224, 90] width 114 height 34
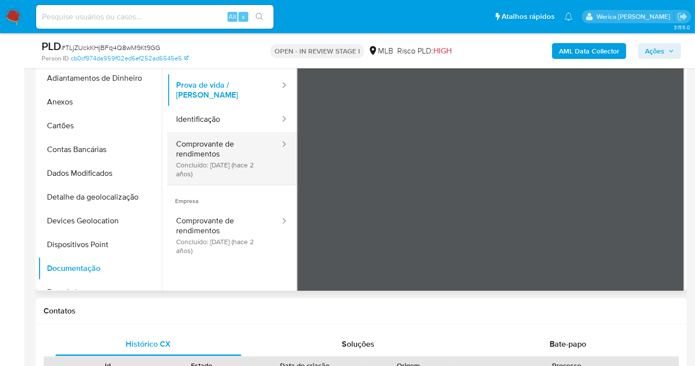
click at [273, 139] on div at bounding box center [281, 144] width 16 height 11
click at [260, 141] on button "Comprovante de rendimentos Concluído: 14/11/2023 (hace 2 años)" at bounding box center [224, 158] width 114 height 52
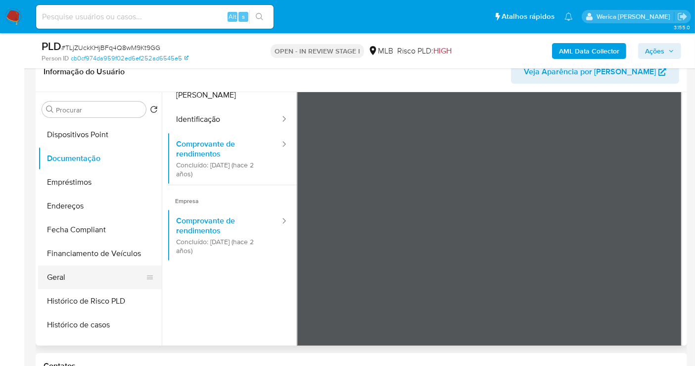
scroll to position [330, 0]
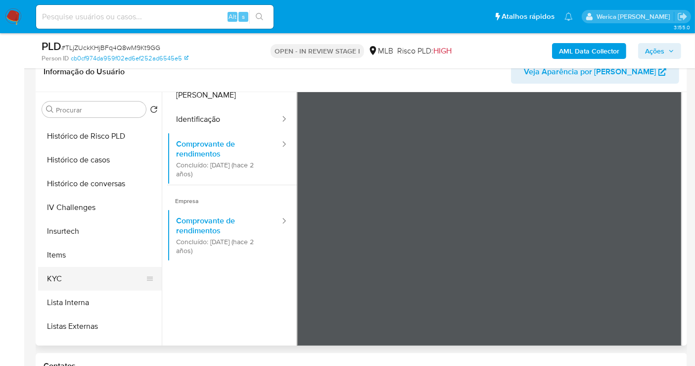
click at [109, 272] on button "KYC" at bounding box center [96, 279] width 116 height 24
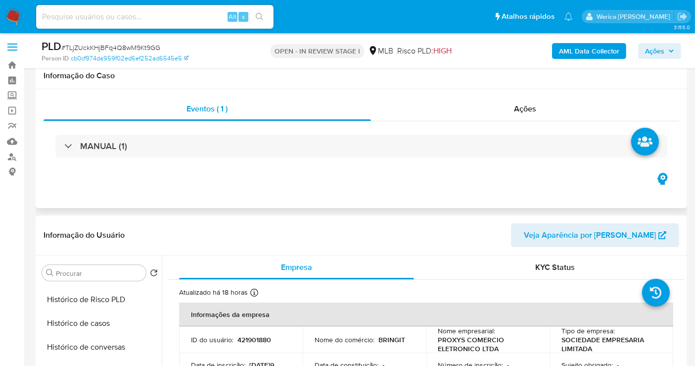
scroll to position [0, 0]
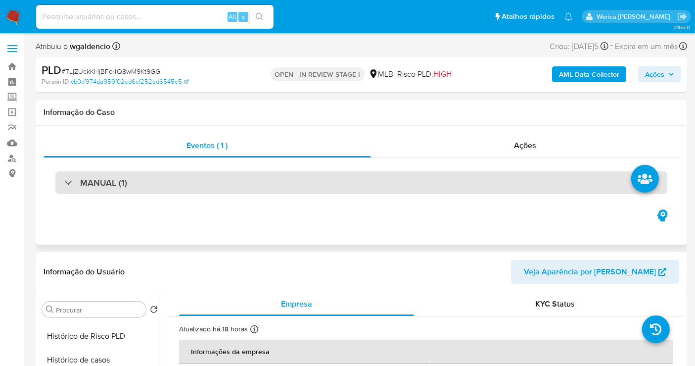
click at [270, 185] on div "MANUAL (1)" at bounding box center [361, 182] width 612 height 23
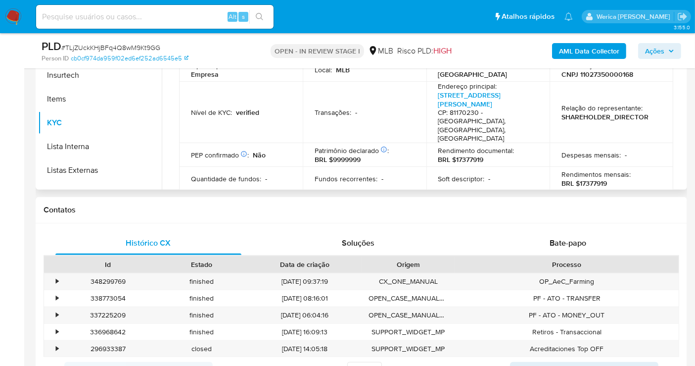
scroll to position [220, 0]
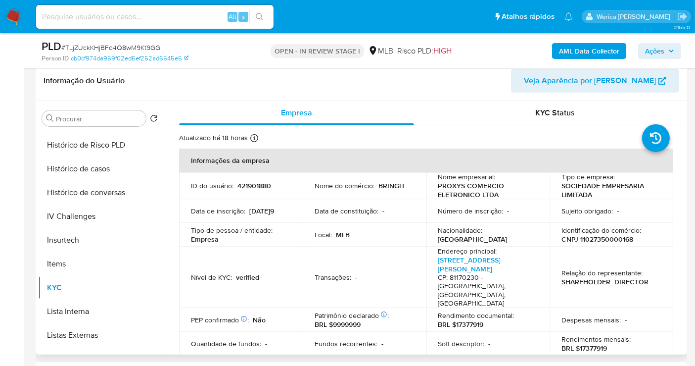
click at [588, 240] on p "CNPJ 11027350000168" at bounding box center [598, 239] width 72 height 9
click at [585, 238] on p "CNPJ 11027350000168" at bounding box center [598, 239] width 72 height 9
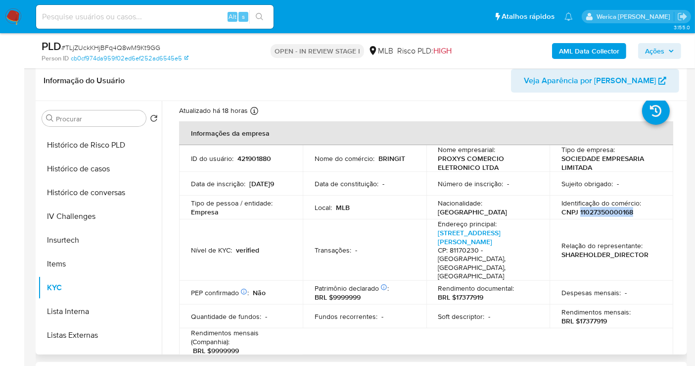
scroll to position [4, 0]
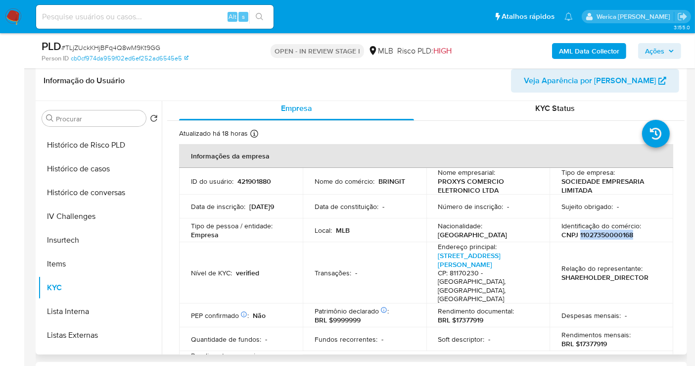
drag, startPoint x: 669, startPoint y: 322, endPoint x: 639, endPoint y: 258, distance: 70.2
click at [669, 327] on td "Rendimentos mensais : BRL $17377919" at bounding box center [612, 339] width 124 height 24
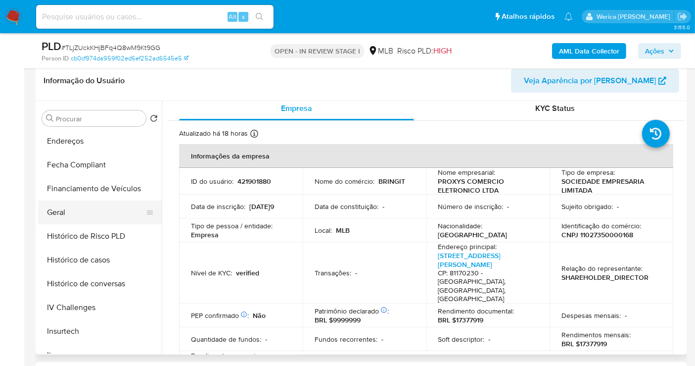
scroll to position [275, 0]
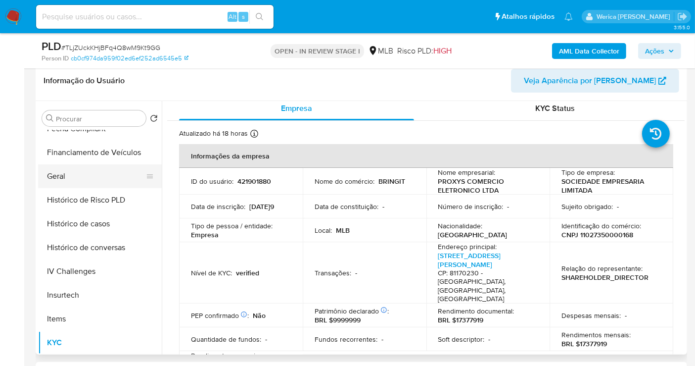
click at [79, 178] on button "Geral" at bounding box center [96, 176] width 116 height 24
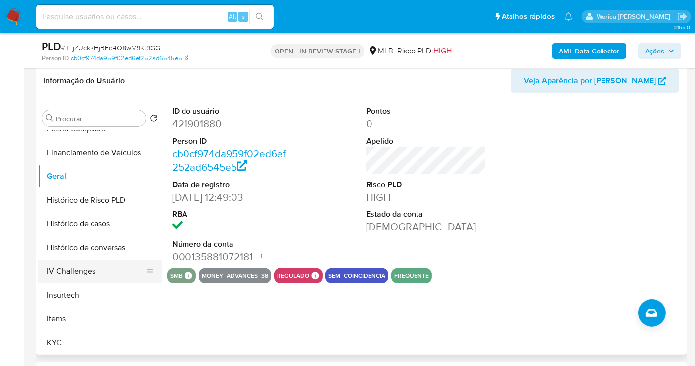
scroll to position [55, 0]
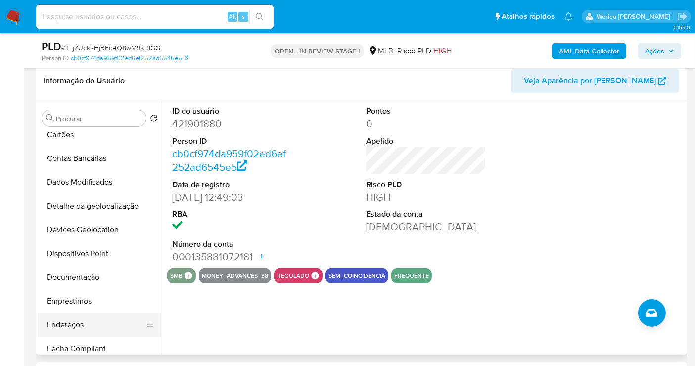
click at [114, 320] on button "Endereços" at bounding box center [96, 325] width 116 height 24
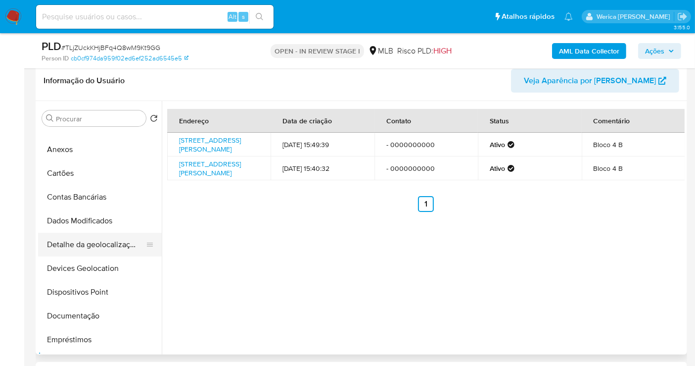
scroll to position [0, 0]
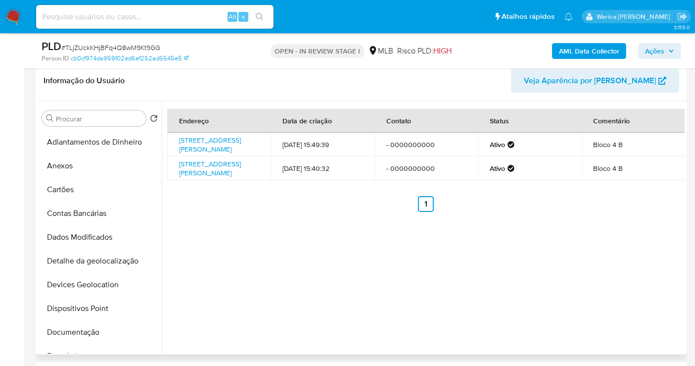
drag, startPoint x: 123, startPoint y: 269, endPoint x: 159, endPoint y: 268, distance: 36.2
click at [121, 269] on button "Detalhe da geolocalização" at bounding box center [100, 261] width 124 height 24
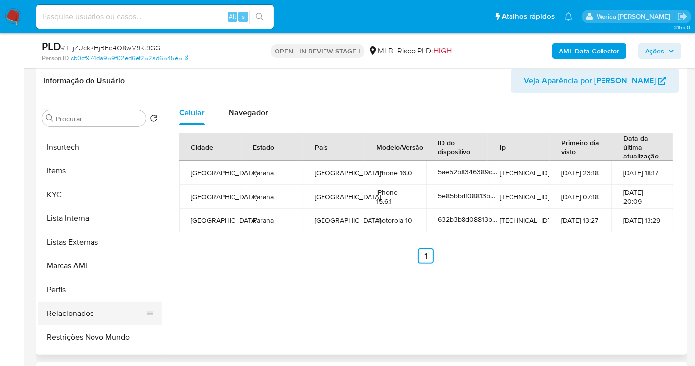
scroll to position [440, 0]
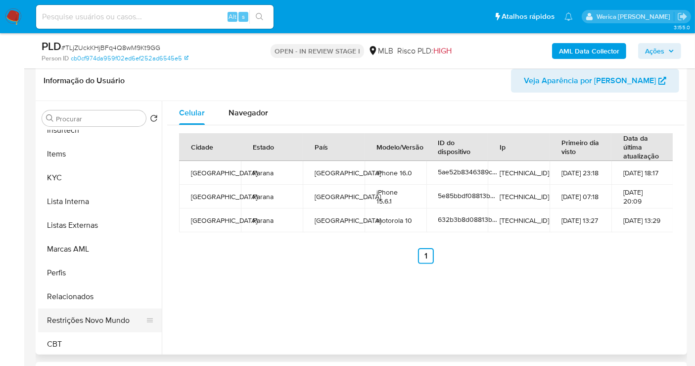
click at [111, 318] on button "Restrições Novo Mundo" at bounding box center [96, 320] width 116 height 24
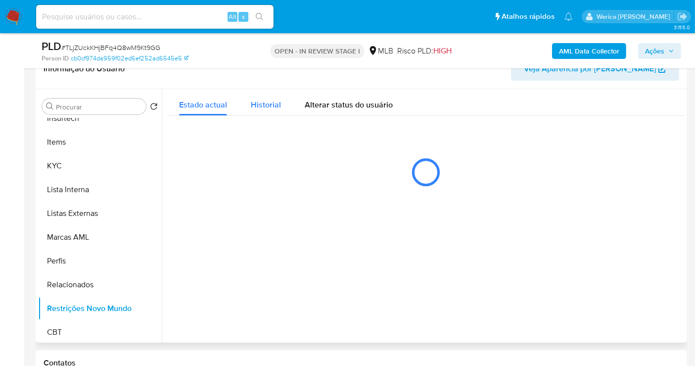
click at [251, 104] on span "Historial" at bounding box center [266, 104] width 30 height 11
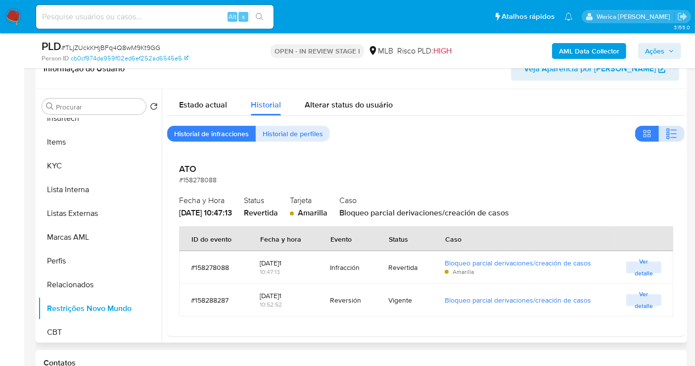
click at [661, 131] on button "button" at bounding box center [672, 134] width 26 height 16
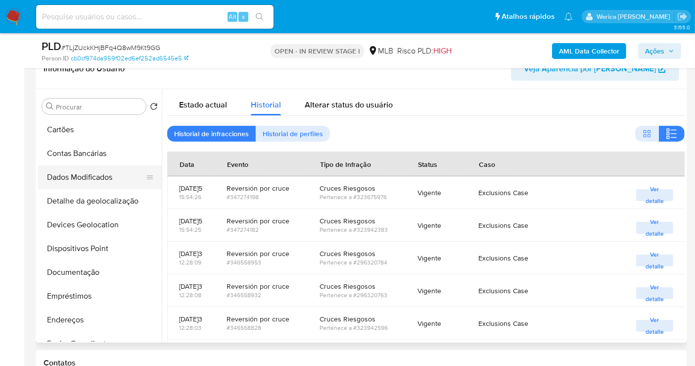
scroll to position [0, 0]
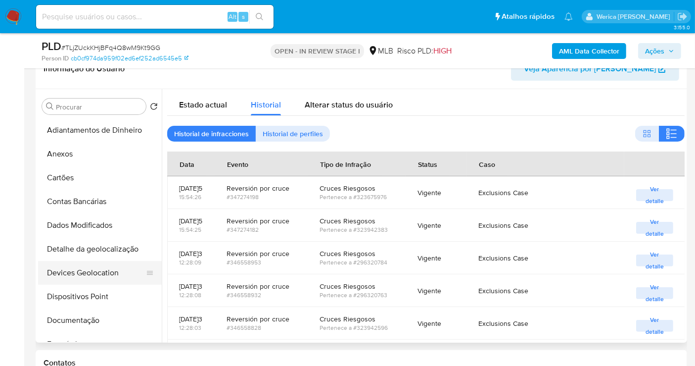
drag, startPoint x: 112, startPoint y: 258, endPoint x: 117, endPoint y: 264, distance: 7.4
click at [114, 259] on button "Detalhe da geolocalização" at bounding box center [100, 249] width 124 height 24
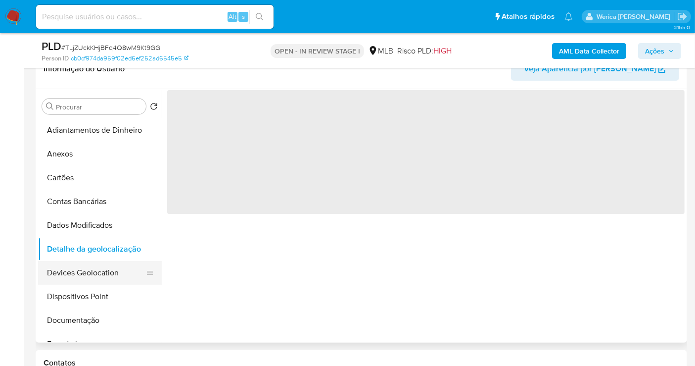
click at [119, 272] on button "Devices Geolocation" at bounding box center [96, 273] width 116 height 24
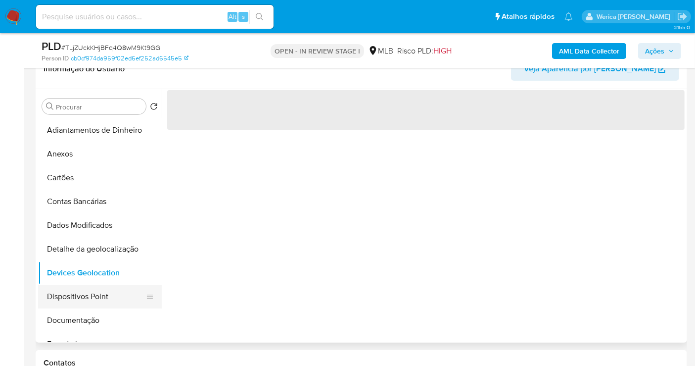
click at [114, 302] on button "Dispositivos Point" at bounding box center [96, 297] width 116 height 24
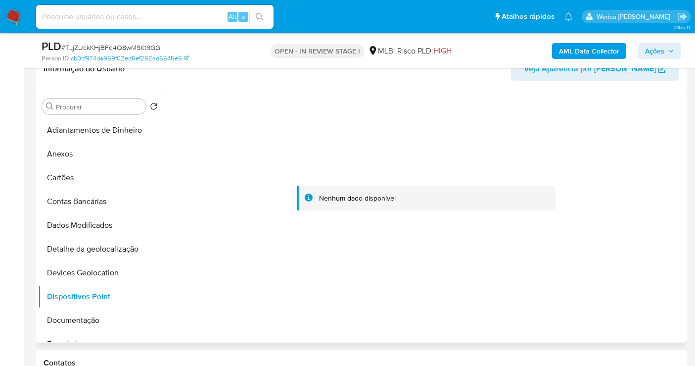
click at [581, 153] on div at bounding box center [426, 198] width 518 height 218
drag, startPoint x: 103, startPoint y: 155, endPoint x: 264, endPoint y: 104, distance: 168.7
click at [103, 155] on button "Anexos" at bounding box center [100, 154] width 124 height 24
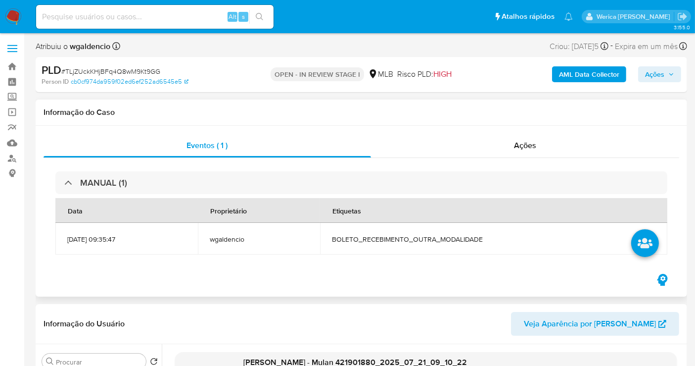
click at [541, 141] on div "Ações" at bounding box center [525, 146] width 309 height 24
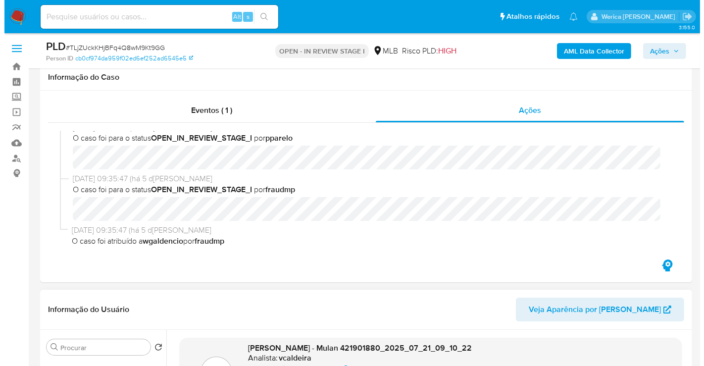
scroll to position [220, 0]
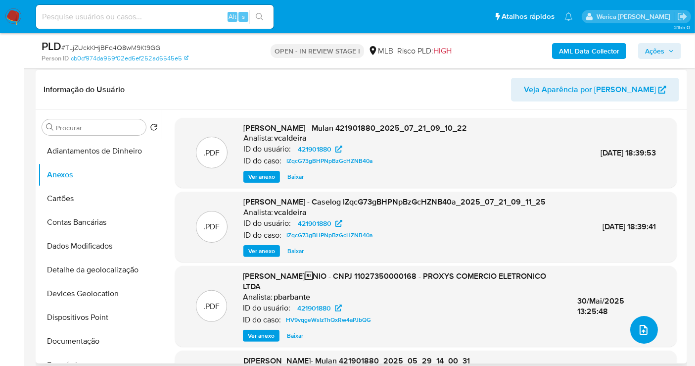
click at [640, 330] on icon "upload-file" at bounding box center [644, 330] width 12 height 12
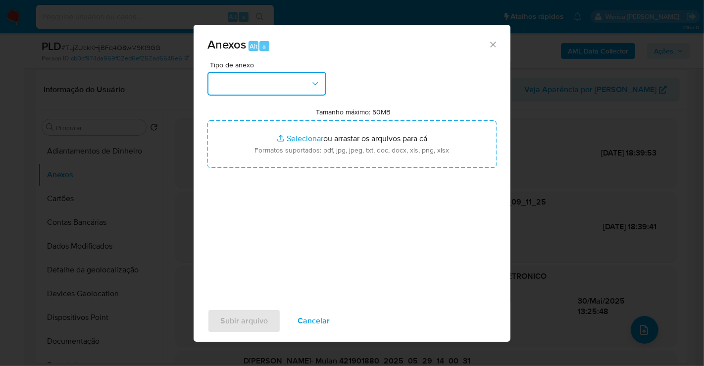
click at [284, 80] on button "button" at bounding box center [266, 84] width 119 height 24
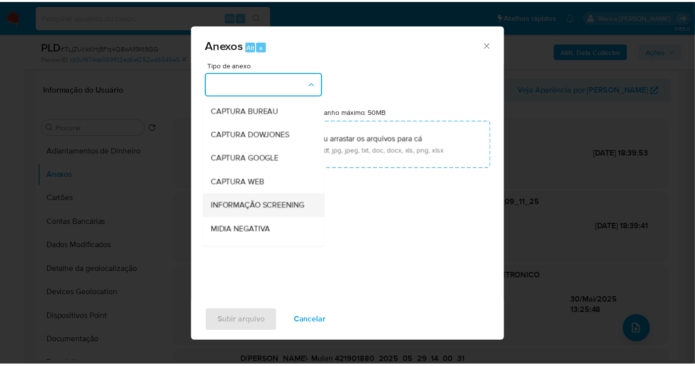
scroll to position [152, 0]
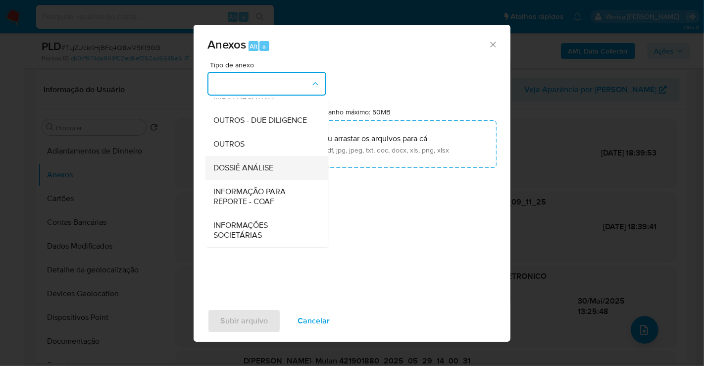
click at [265, 168] on span "DOSSIÊ ANÁLISE" at bounding box center [243, 168] width 60 height 10
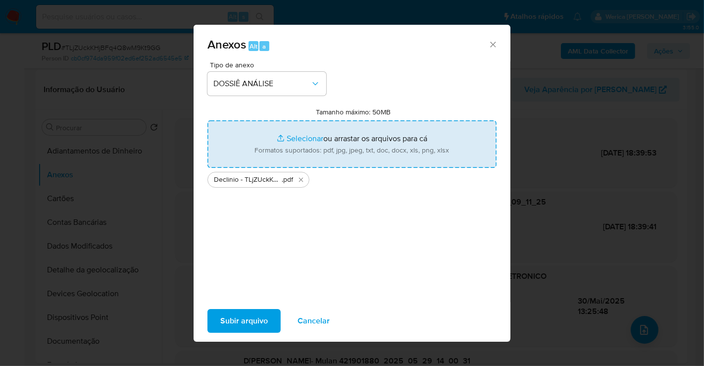
type input "C:\fakepath\Mulan 421901880_2025_08_18_18_34_53.xlsx"
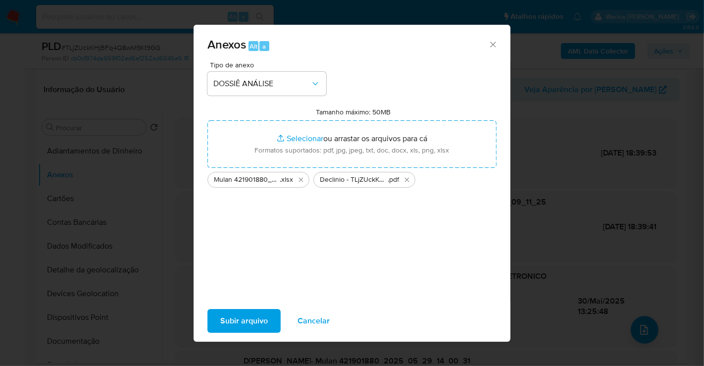
click at [264, 323] on span "Subir arquivo" at bounding box center [244, 321] width 48 height 22
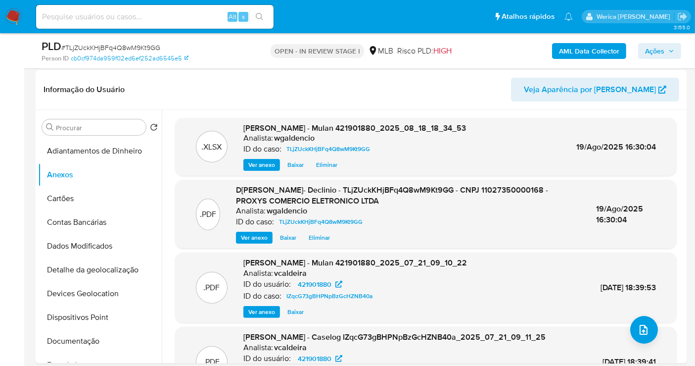
drag, startPoint x: 661, startPoint y: 47, endPoint x: 653, endPoint y: 47, distance: 7.9
click at [659, 47] on span "Ações" at bounding box center [654, 51] width 19 height 16
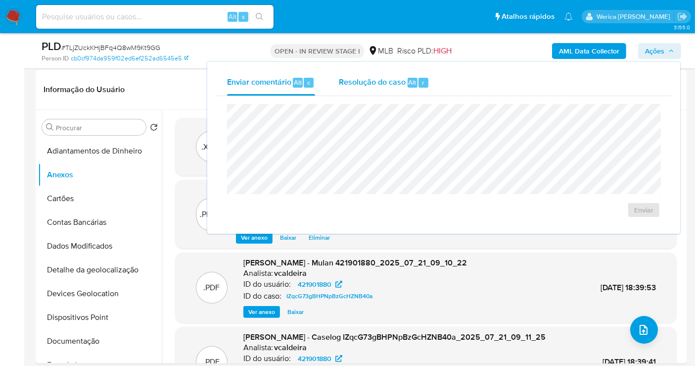
click at [405, 89] on div "Resolução do caso Alt r" at bounding box center [384, 83] width 91 height 26
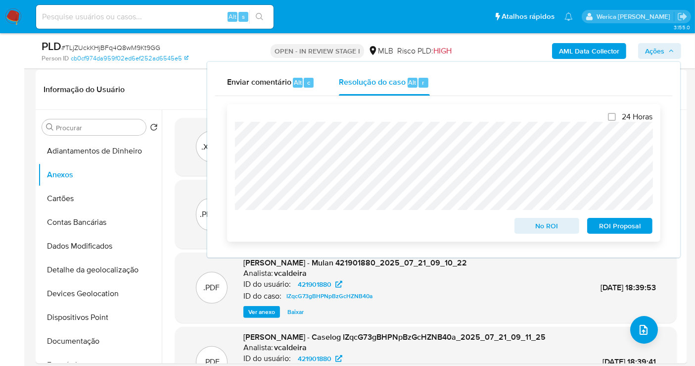
click at [527, 224] on span "No ROI" at bounding box center [547, 226] width 51 height 14
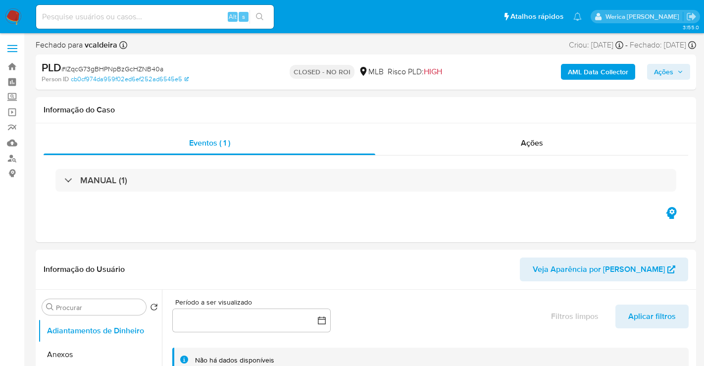
select select "10"
click at [518, 144] on span "Ações" at bounding box center [525, 142] width 22 height 11
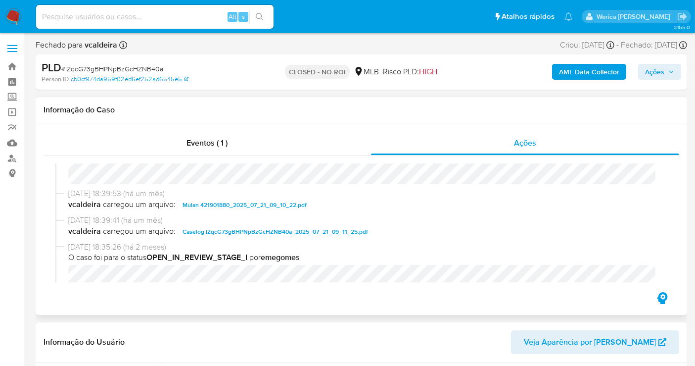
scroll to position [110, 0]
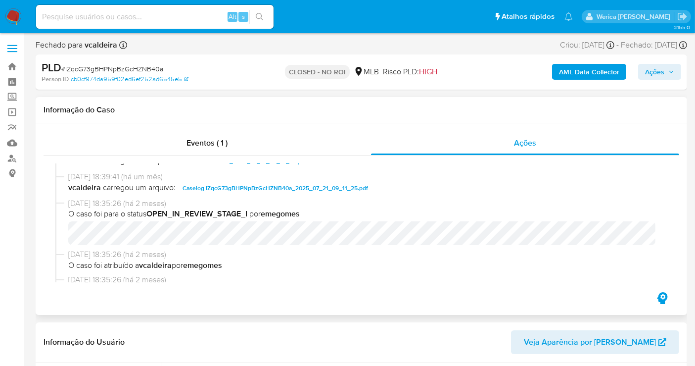
click at [276, 195] on div "[DATE] 18:39:41 (há um mês) vcaldeira carregou um arquivo: Caselog IZqcG73gBHPN…" at bounding box center [361, 184] width 612 height 27
click at [283, 186] on span "Caselog IZqcG73gBHPNpBzGcHZNB40a_2025_07_21_09_11_25.pdf" at bounding box center [276, 188] width 186 height 12
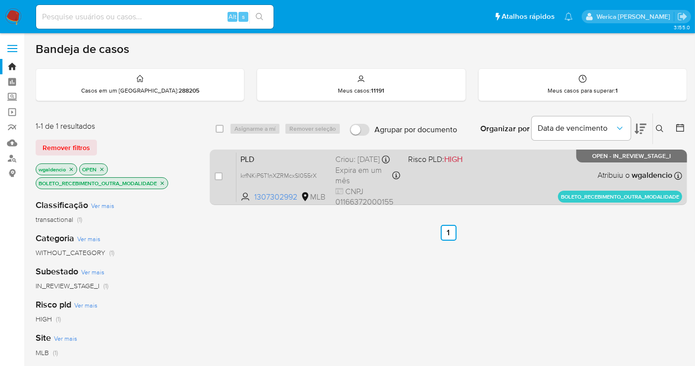
click at [468, 165] on span "Risco PLD: HIGH" at bounding box center [440, 158] width 65 height 13
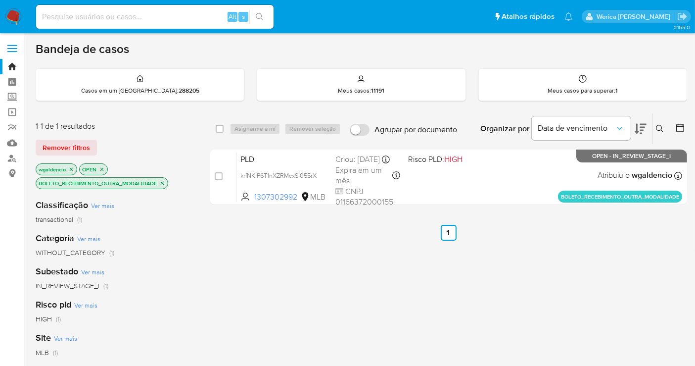
click at [163, 181] on icon "close-filter" at bounding box center [162, 183] width 6 height 6
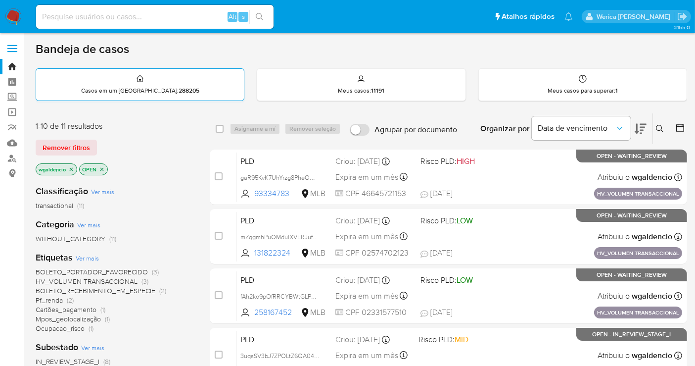
drag, startPoint x: 7, startPoint y: 82, endPoint x: 48, endPoint y: 85, distance: 40.7
click at [48, 85] on div "Casos em um prato : 288205" at bounding box center [140, 85] width 208 height 32
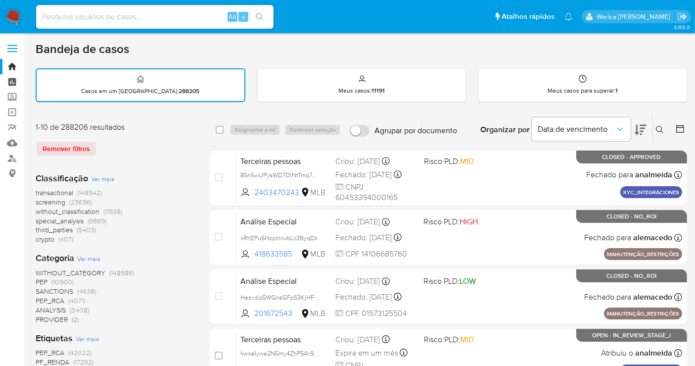
click at [12, 77] on link "Painel" at bounding box center [59, 81] width 118 height 15
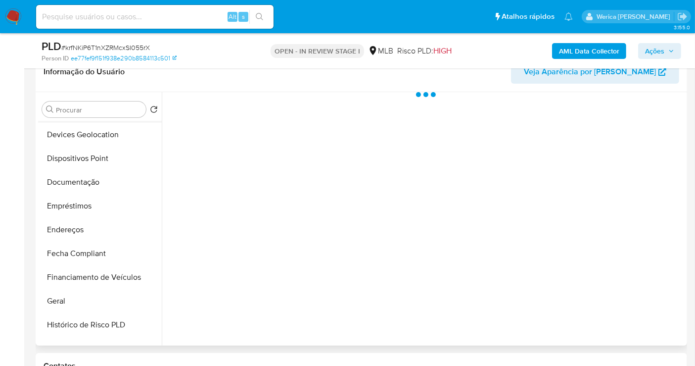
scroll to position [220, 0]
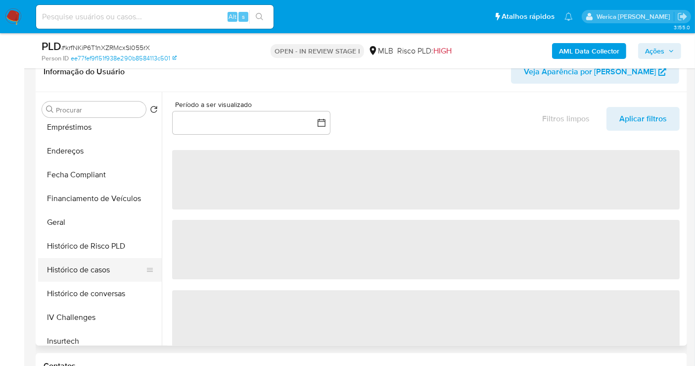
click at [99, 262] on button "Histórico de casos" at bounding box center [96, 270] width 116 height 24
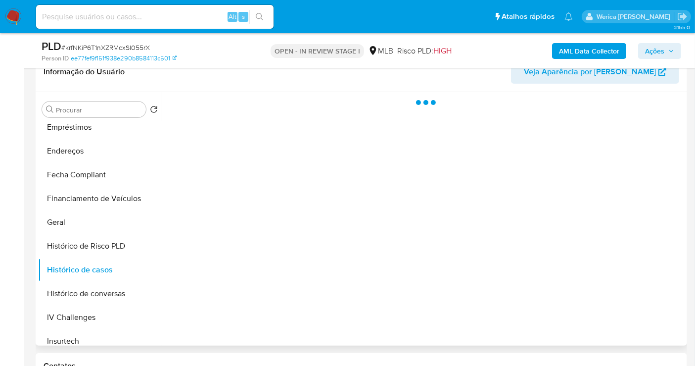
select select "10"
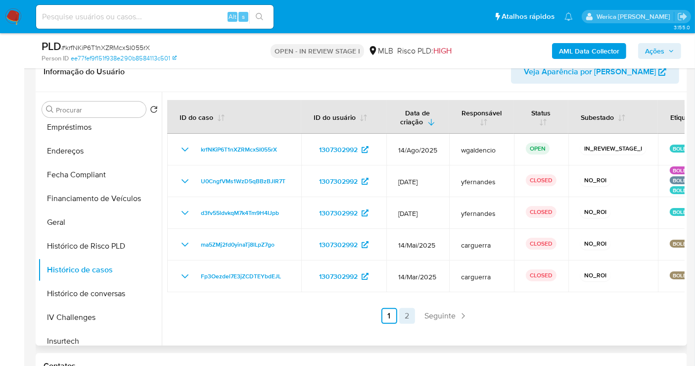
click at [406, 317] on link "2" at bounding box center [407, 316] width 16 height 16
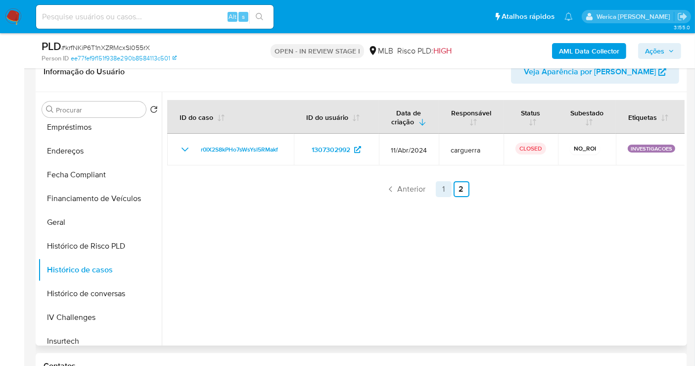
click at [444, 186] on link "1" at bounding box center [444, 189] width 16 height 16
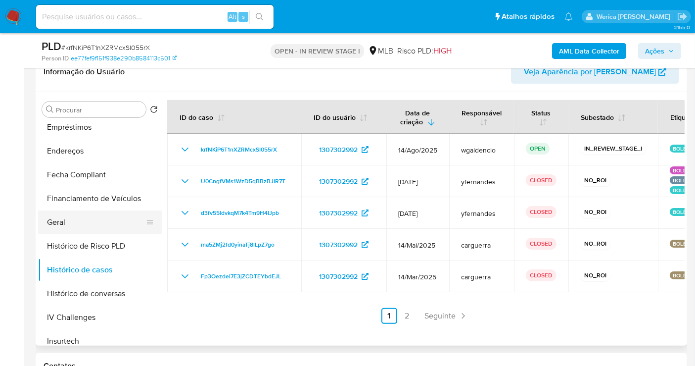
click at [99, 230] on button "Geral" at bounding box center [96, 222] width 116 height 24
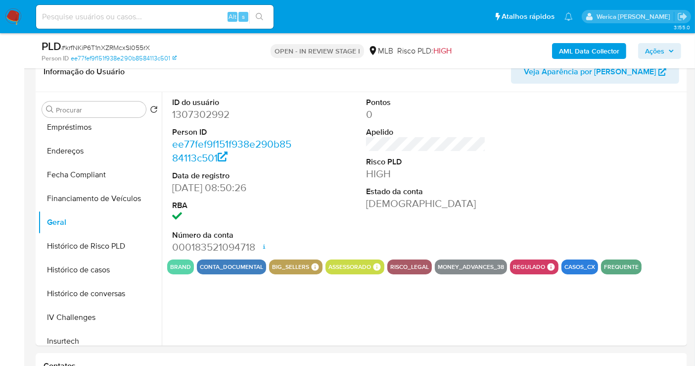
click at [199, 117] on dd "1307302992" at bounding box center [232, 114] width 120 height 14
copy dd "1307302992"
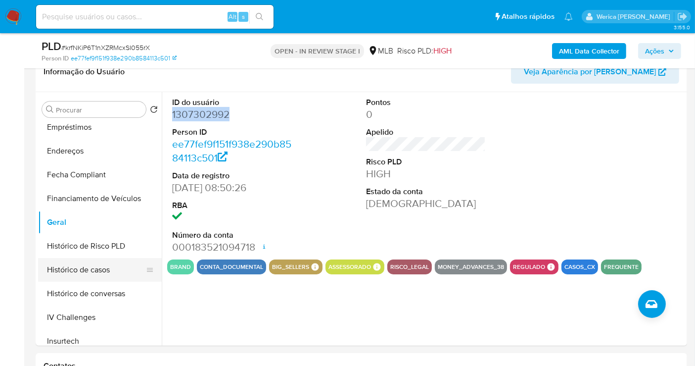
click at [102, 264] on button "Histórico de casos" at bounding box center [96, 270] width 116 height 24
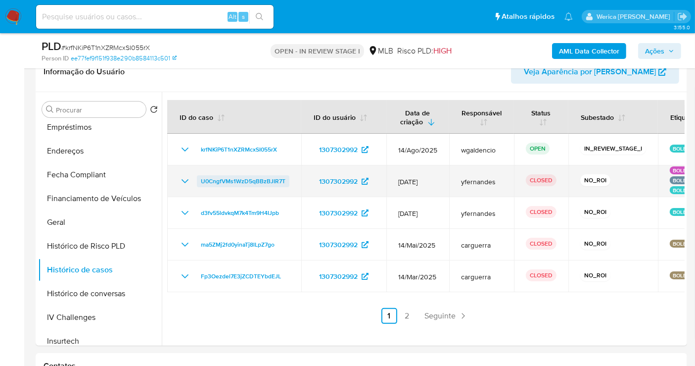
click at [248, 177] on span "U0CngfVMs1WzD5qBBzBJIR7T" at bounding box center [243, 181] width 85 height 12
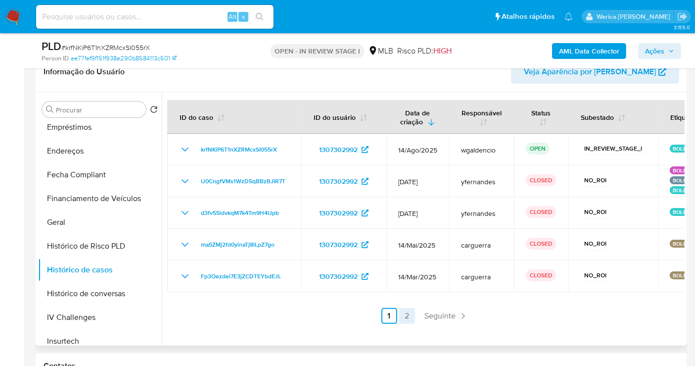
click at [404, 319] on link "2" at bounding box center [407, 316] width 16 height 16
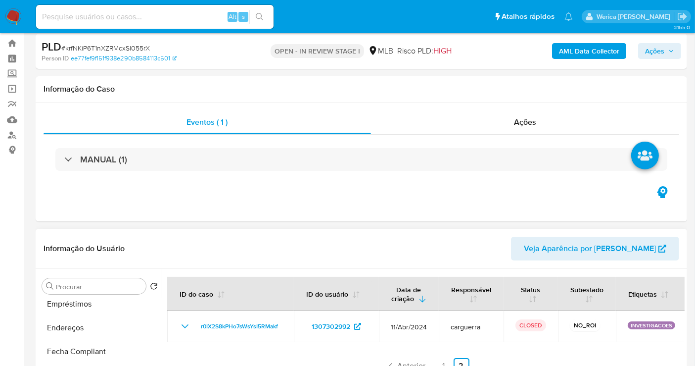
scroll to position [0, 0]
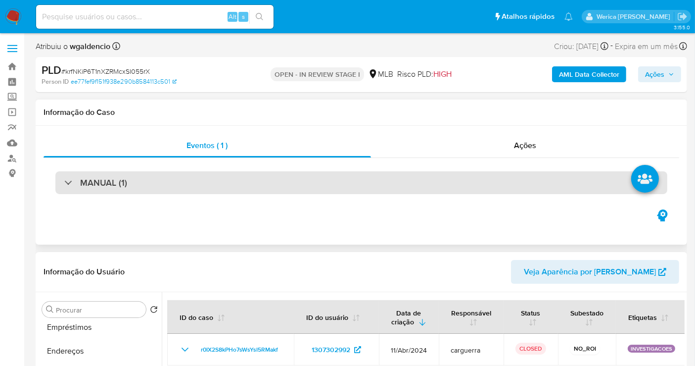
click at [431, 182] on div "MANUAL (1)" at bounding box center [361, 182] width 612 height 23
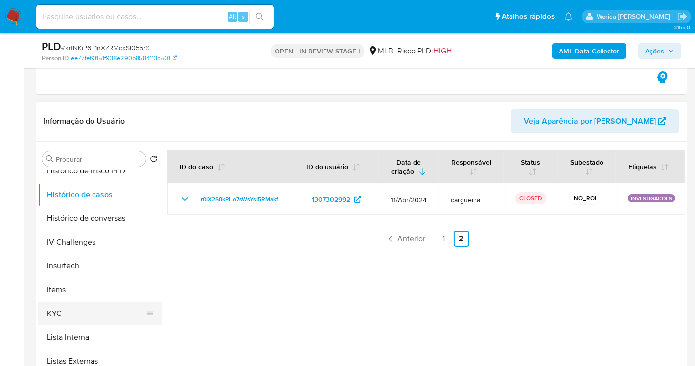
scroll to position [346, 0]
click at [96, 318] on button "KYC" at bounding box center [96, 311] width 116 height 24
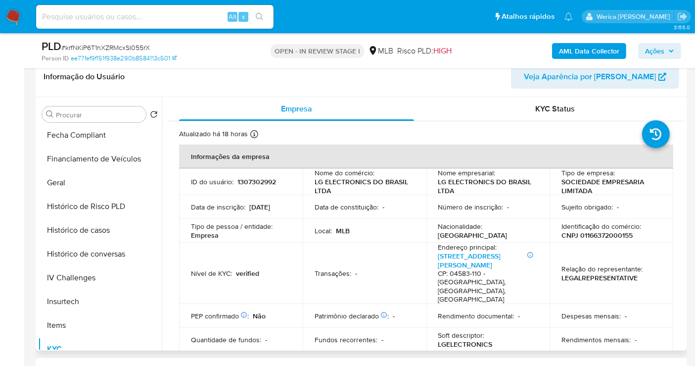
scroll to position [254, 0]
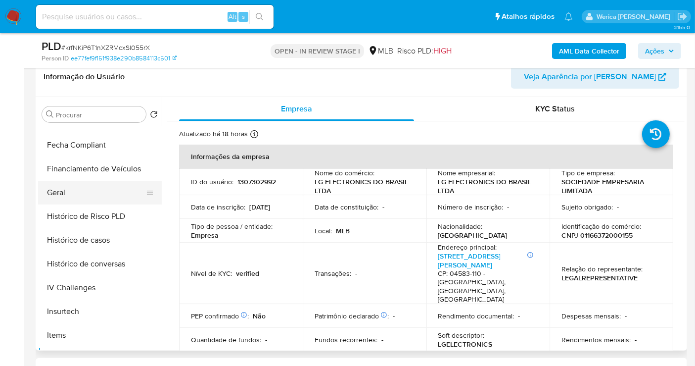
click at [117, 196] on button "Geral" at bounding box center [96, 193] width 116 height 24
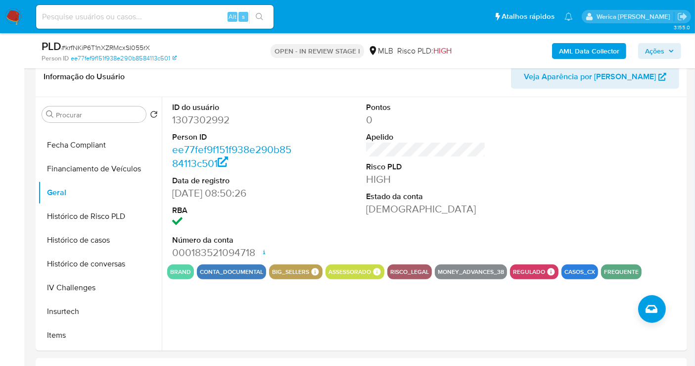
click at [614, 153] on div at bounding box center [621, 180] width 130 height 167
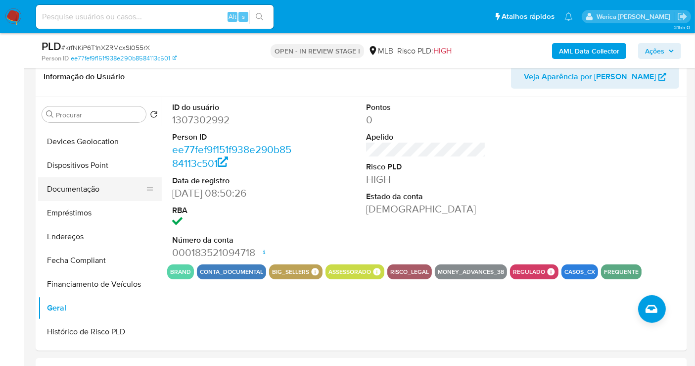
scroll to position [90, 0]
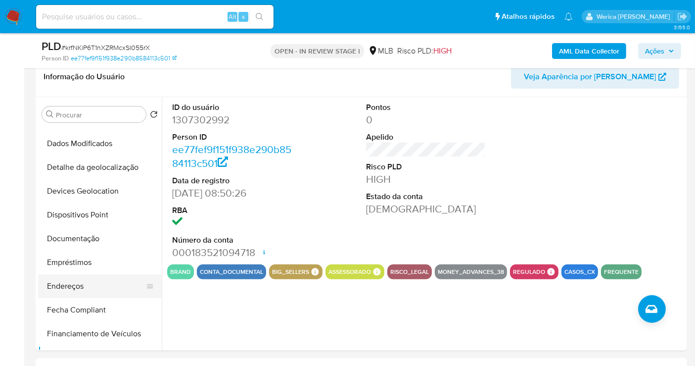
click at [113, 253] on button "Empréstimos" at bounding box center [100, 262] width 124 height 24
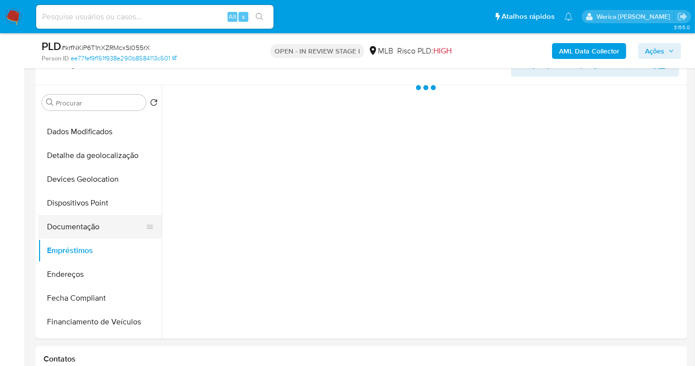
click at [60, 218] on button "Documentação" at bounding box center [96, 227] width 116 height 24
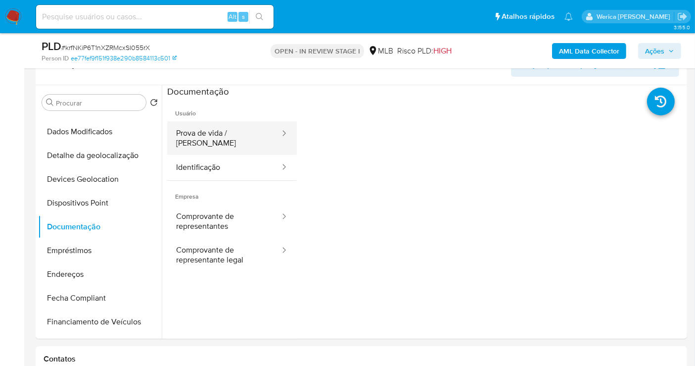
click at [202, 142] on button "Prova de vida / Selfie" at bounding box center [224, 138] width 114 height 34
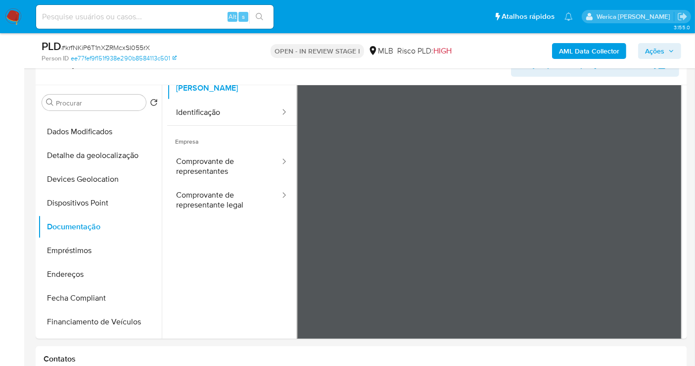
scroll to position [0, 0]
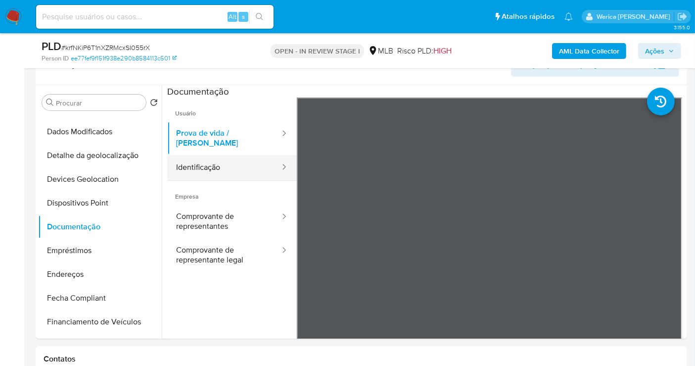
click at [273, 162] on div at bounding box center [281, 167] width 16 height 11
click at [223, 155] on button "Identificação" at bounding box center [224, 167] width 114 height 25
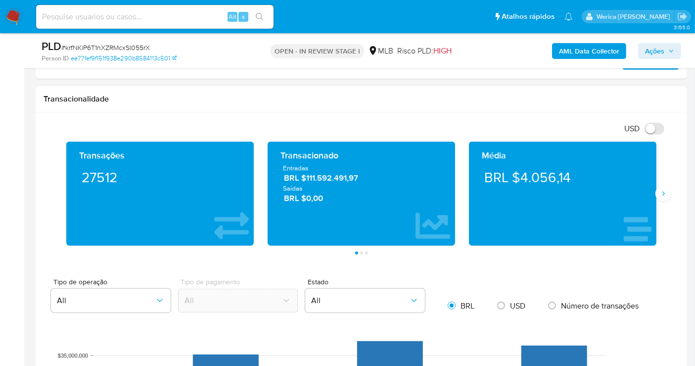
scroll to position [700, 0]
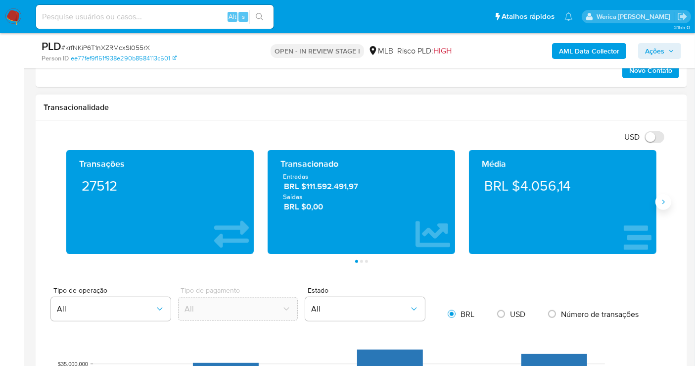
click at [660, 201] on icon "Siguiente" at bounding box center [664, 202] width 8 height 8
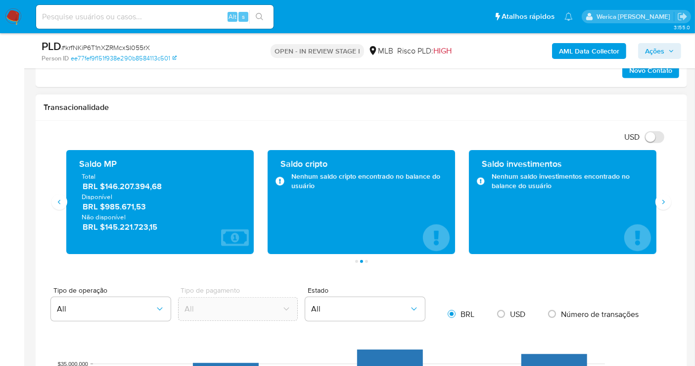
drag, startPoint x: 99, startPoint y: 182, endPoint x: 166, endPoint y: 189, distance: 67.6
click at [166, 189] on span "BRL $146.207.394,68" at bounding box center [161, 186] width 156 height 11
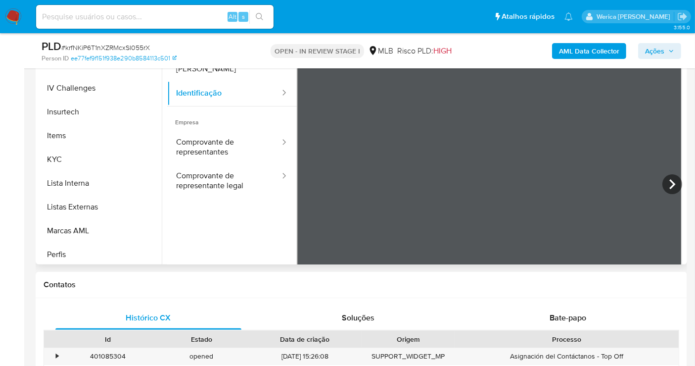
scroll to position [441, 0]
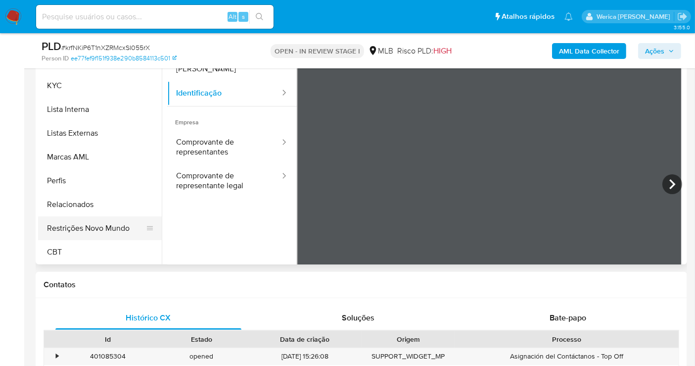
click at [95, 225] on button "Restrições Novo Mundo" at bounding box center [96, 228] width 116 height 24
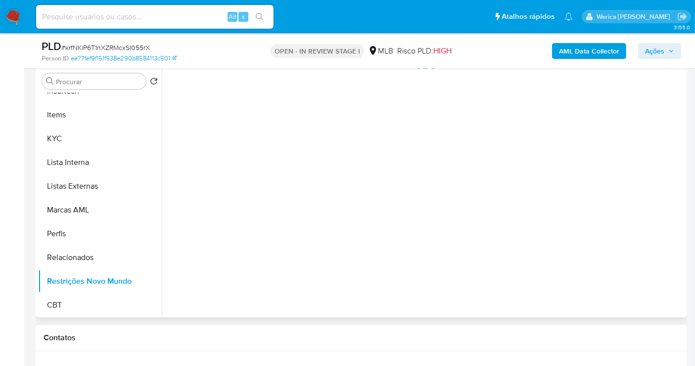
scroll to position [243, 0]
click at [266, 114] on div at bounding box center [423, 192] width 523 height 253
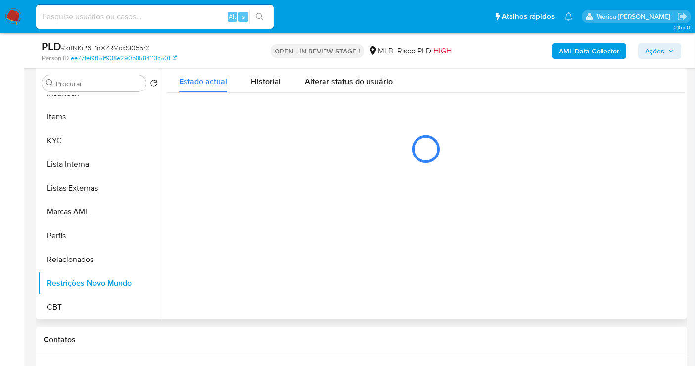
click at [254, 106] on div "Estado actual Historial Alterar status do usuário" at bounding box center [426, 120] width 518 height 108
click at [258, 85] on span "Historial" at bounding box center [266, 81] width 30 height 11
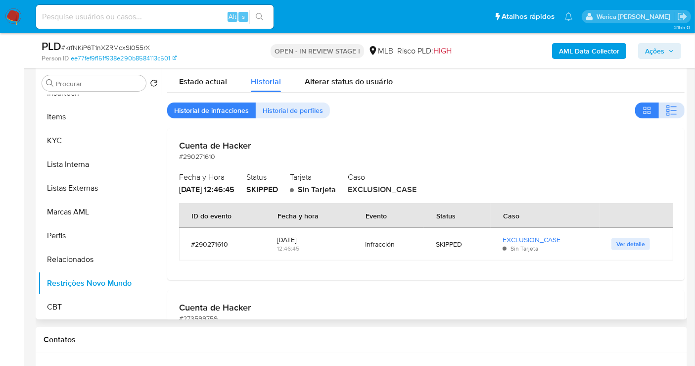
click at [667, 110] on icon "button" at bounding box center [668, 110] width 3 height 3
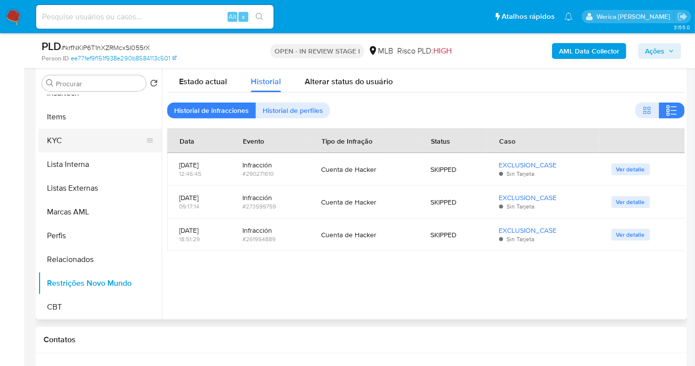
click at [95, 147] on button "KYC" at bounding box center [96, 141] width 116 height 24
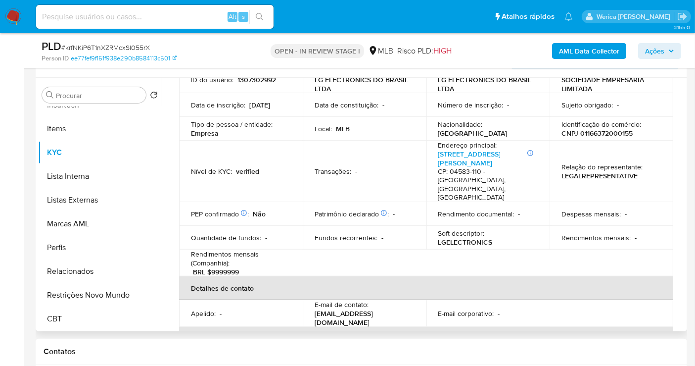
scroll to position [78, 0]
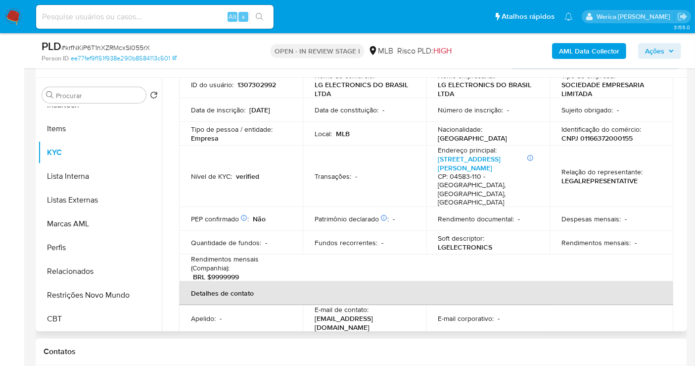
click at [592, 140] on p "CNPJ 01166372000155" at bounding box center [597, 138] width 71 height 9
copy p "01166372000155"
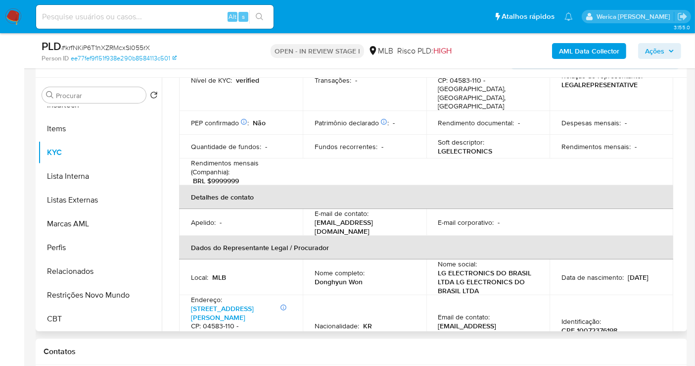
scroll to position [188, 0]
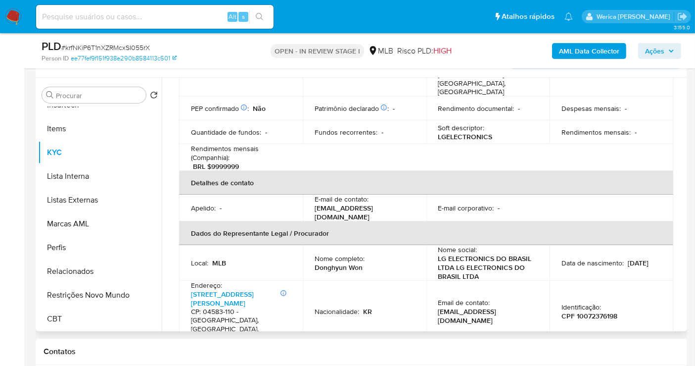
click at [352, 263] on p "Donghyun Won" at bounding box center [339, 267] width 48 height 9
copy div "Nome completo : Donghyun Won"
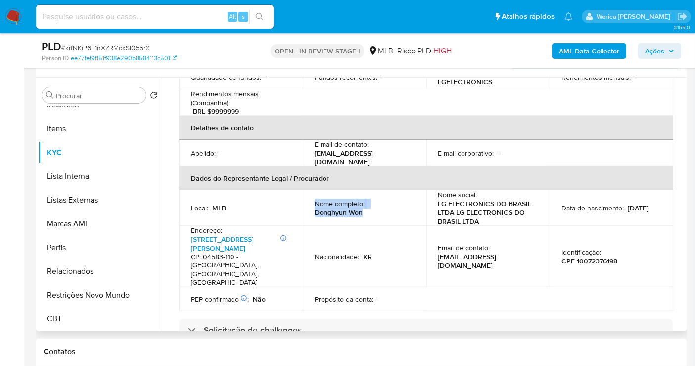
scroll to position [222, 0]
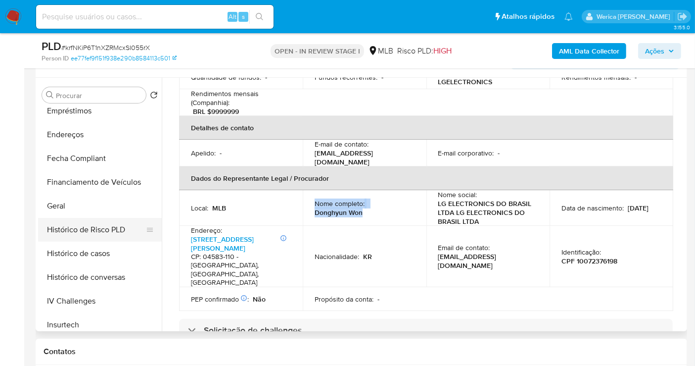
click at [96, 208] on button "Geral" at bounding box center [100, 206] width 124 height 24
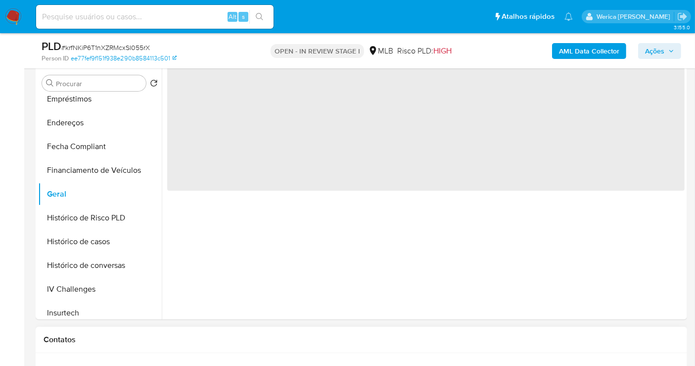
scroll to position [0, 0]
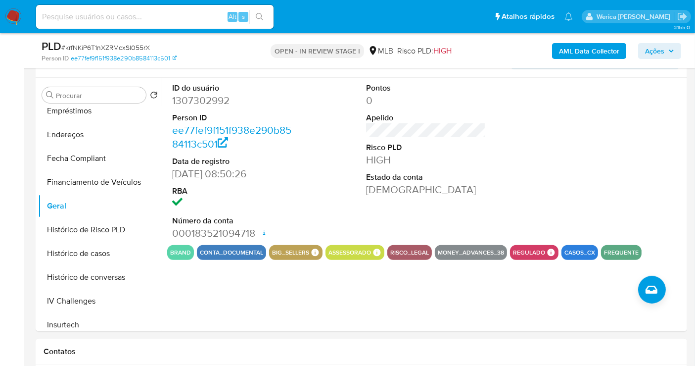
drag, startPoint x: 591, startPoint y: 158, endPoint x: 534, endPoint y: 52, distance: 120.2
click at [591, 158] on div at bounding box center [621, 161] width 130 height 167
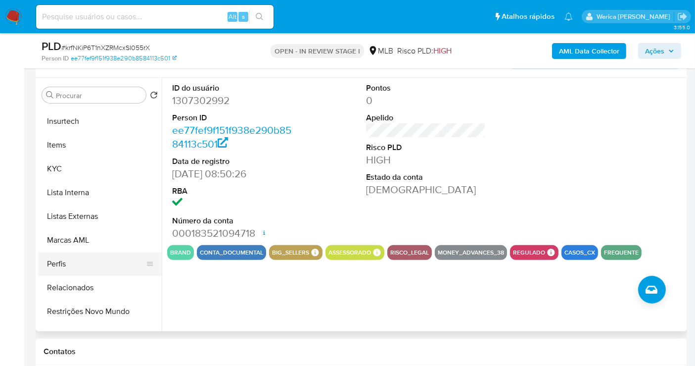
scroll to position [441, 0]
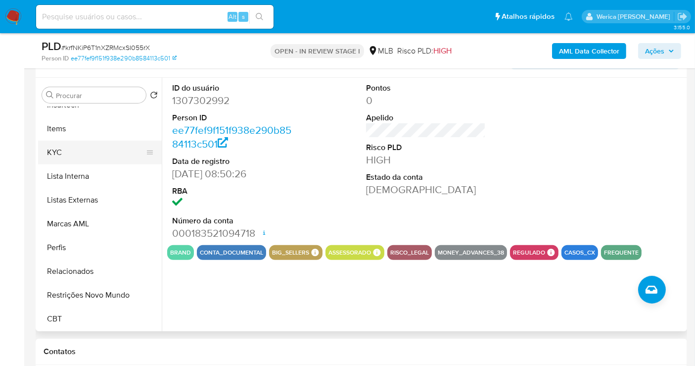
click at [75, 147] on button "KYC" at bounding box center [96, 153] width 116 height 24
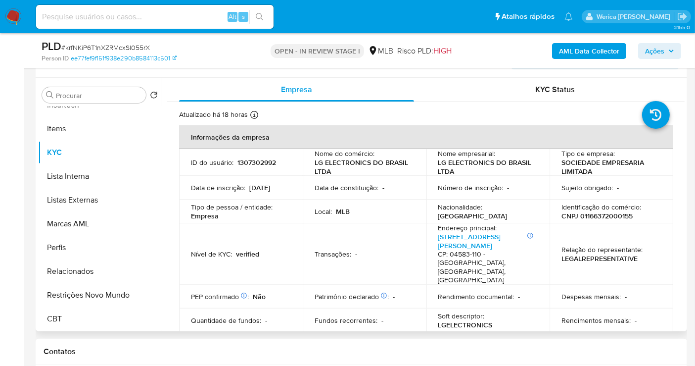
click at [605, 199] on td "Identificação do comércio : CNPJ 01166372000155" at bounding box center [612, 211] width 124 height 24
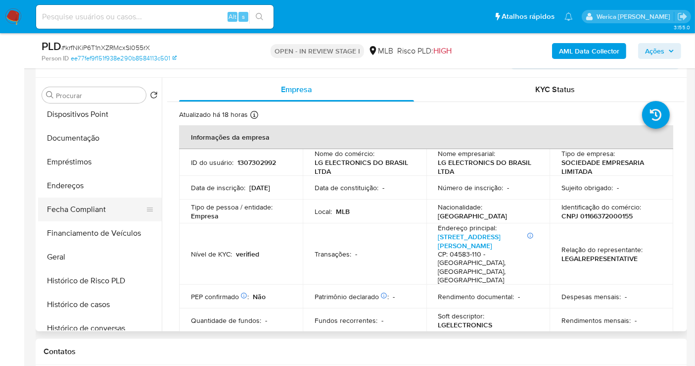
scroll to position [167, 0]
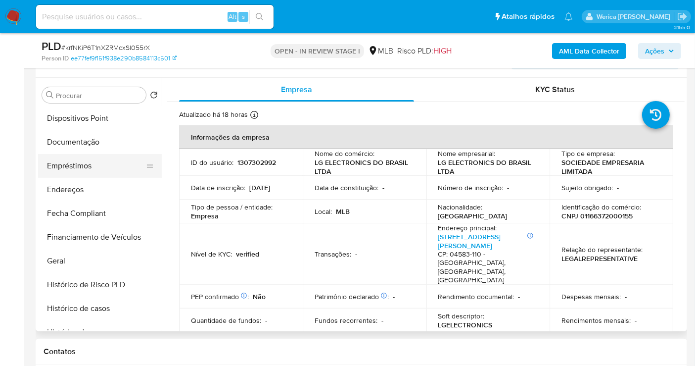
click at [74, 169] on button "Empréstimos" at bounding box center [96, 166] width 116 height 24
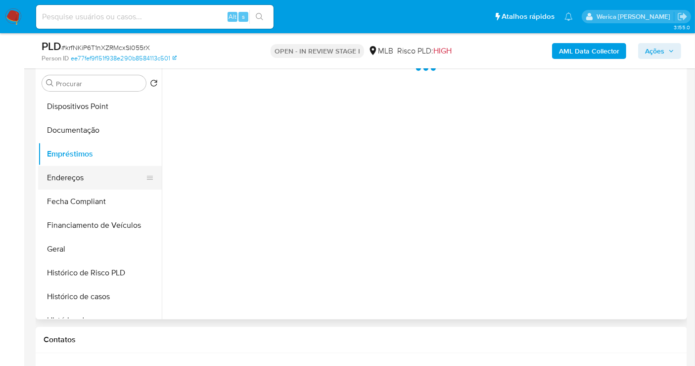
click at [92, 183] on button "Endereços" at bounding box center [96, 178] width 116 height 24
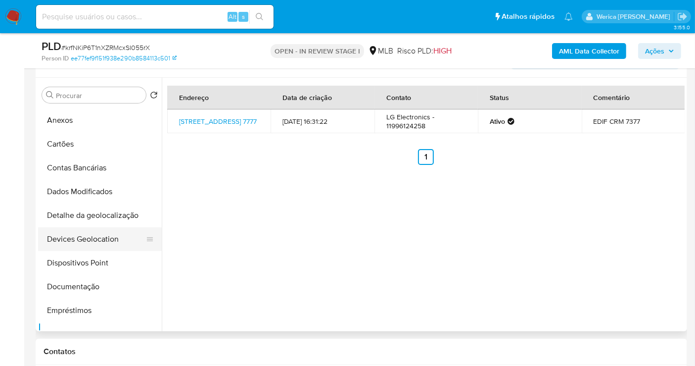
scroll to position [0, 0]
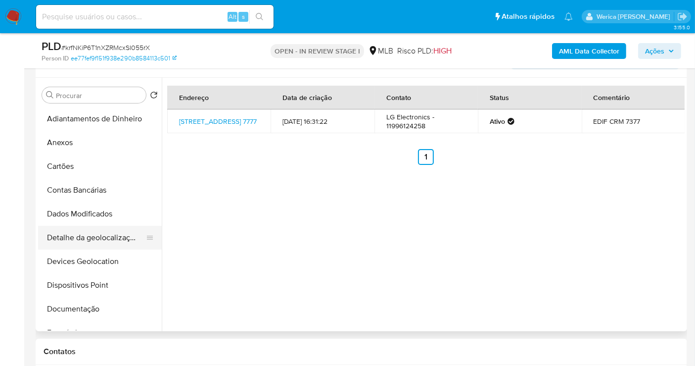
click at [107, 233] on button "Detalhe da geolocalização" at bounding box center [96, 238] width 116 height 24
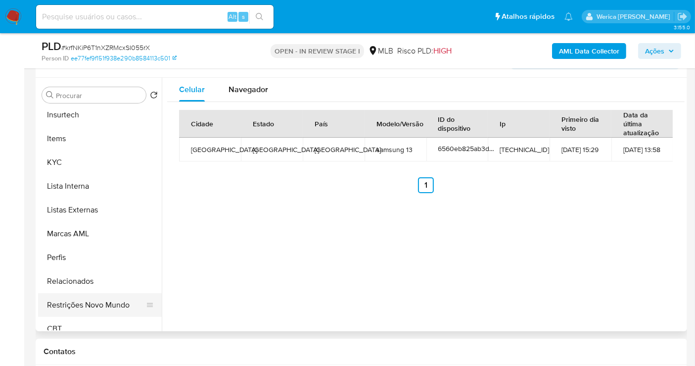
scroll to position [441, 0]
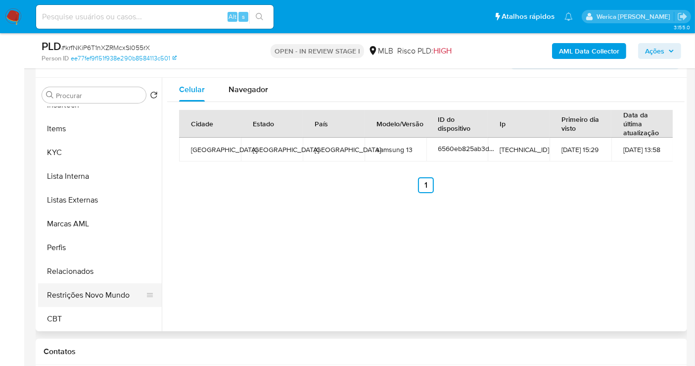
click at [119, 292] on button "Restrições Novo Mundo" at bounding box center [96, 295] width 116 height 24
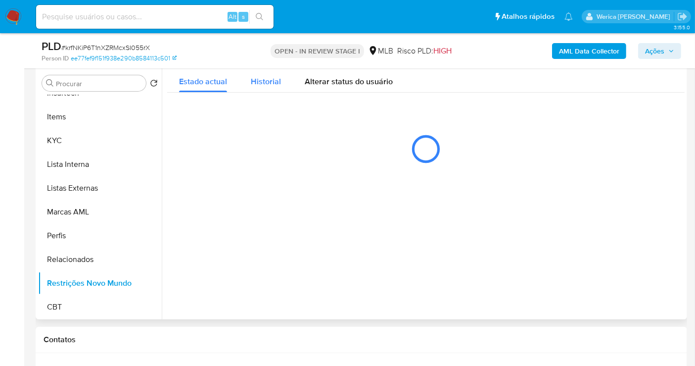
click at [244, 88] on button "Historial" at bounding box center [266, 79] width 54 height 26
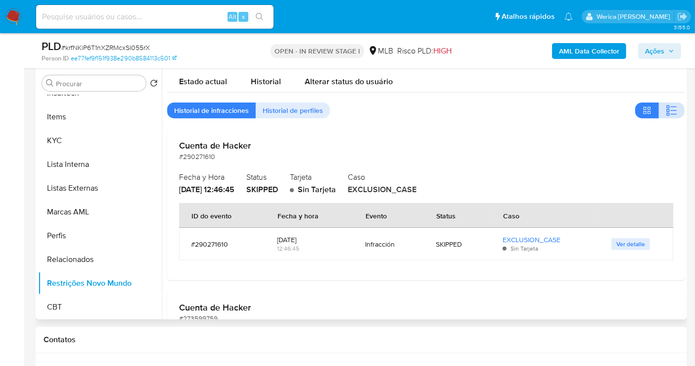
click at [676, 106] on button "button" at bounding box center [672, 110] width 26 height 16
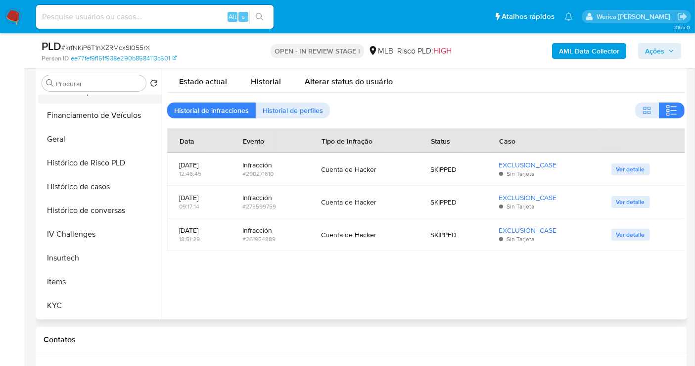
scroll to position [111, 0]
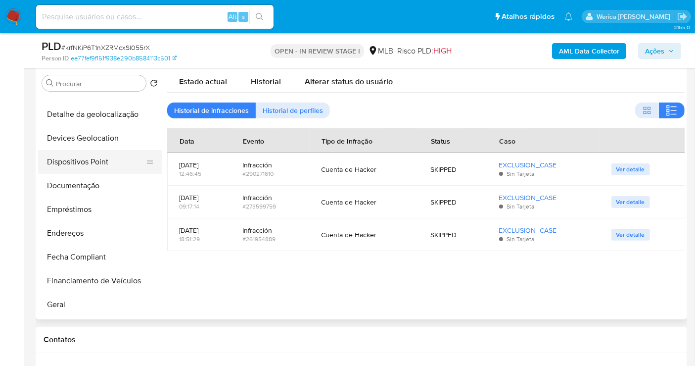
drag, startPoint x: 89, startPoint y: 162, endPoint x: 102, endPoint y: 166, distance: 13.9
click at [94, 162] on button "Dispositivos Point" at bounding box center [96, 162] width 116 height 24
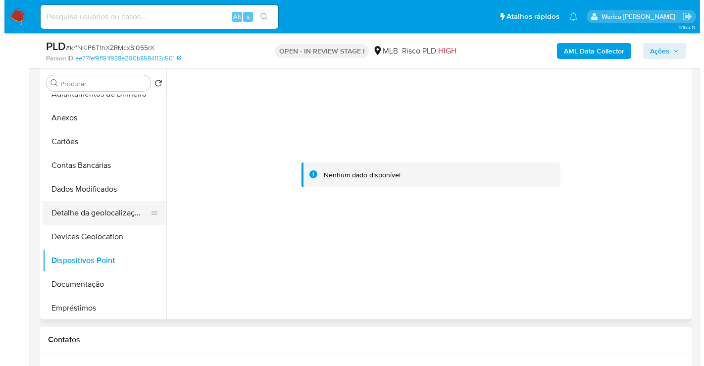
scroll to position [0, 0]
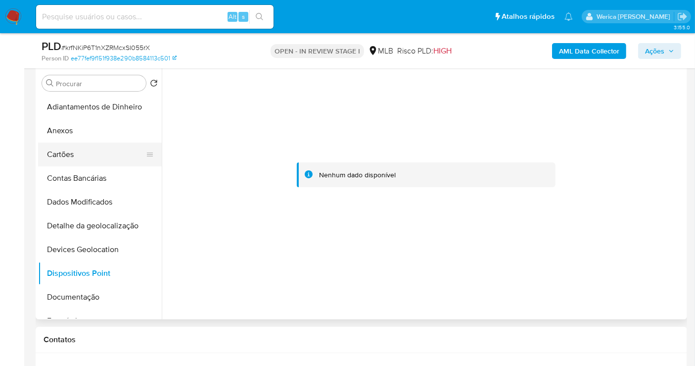
drag, startPoint x: 66, startPoint y: 126, endPoint x: 78, endPoint y: 145, distance: 22.0
click at [65, 126] on button "Anexos" at bounding box center [100, 131] width 124 height 24
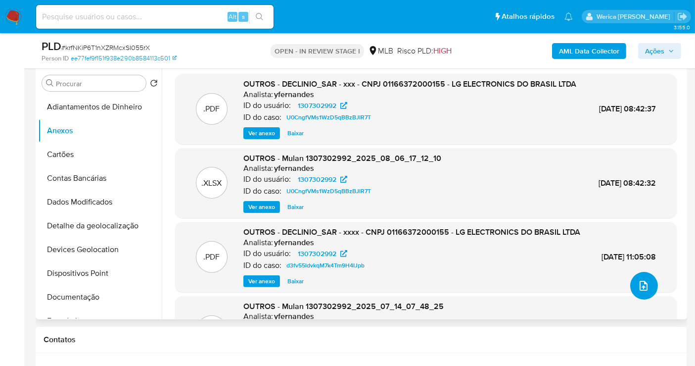
click at [639, 290] on icon "upload-file" at bounding box center [644, 286] width 12 height 12
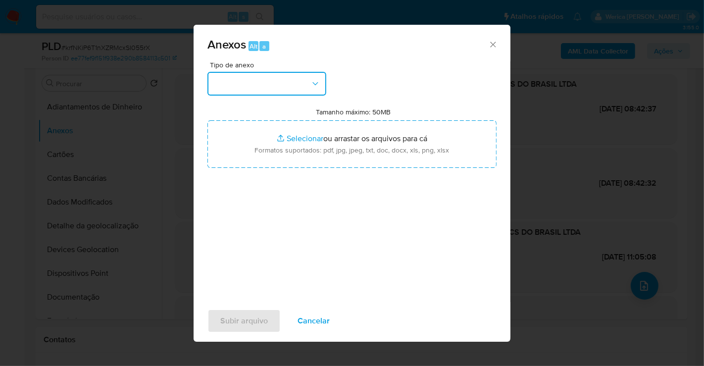
click at [261, 73] on button "button" at bounding box center [266, 84] width 119 height 24
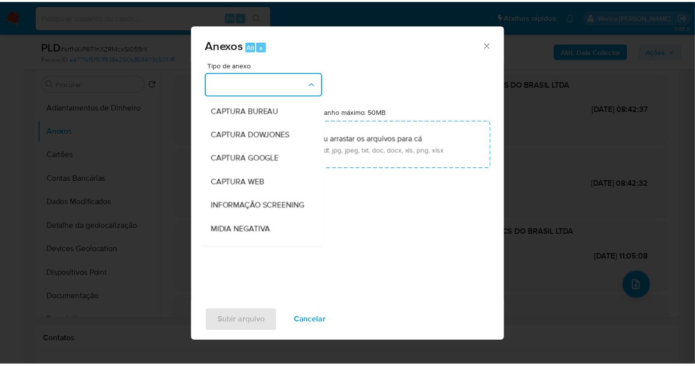
scroll to position [152, 0]
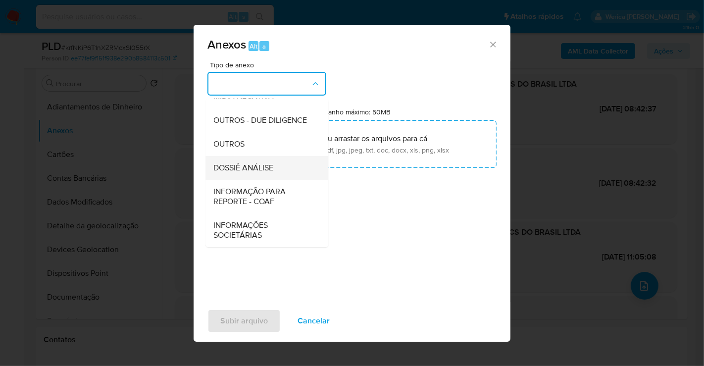
click at [249, 163] on span "DOSSIÊ ANÁLISE" at bounding box center [243, 168] width 60 height 10
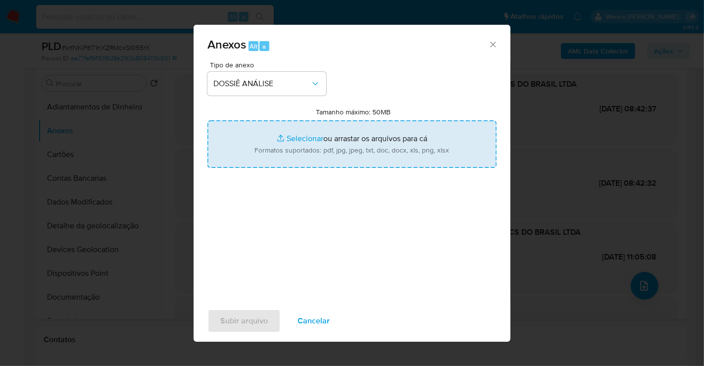
type input "C:\fakepath\Declinio - krfNKiP6T1nXZRMcxSI055rX - CNPJ 01166372000155 - LG ELEC…"
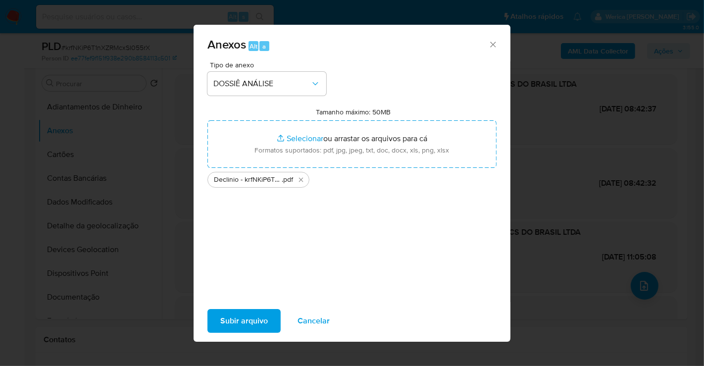
click at [249, 332] on span "Subir arquivo" at bounding box center [244, 321] width 48 height 22
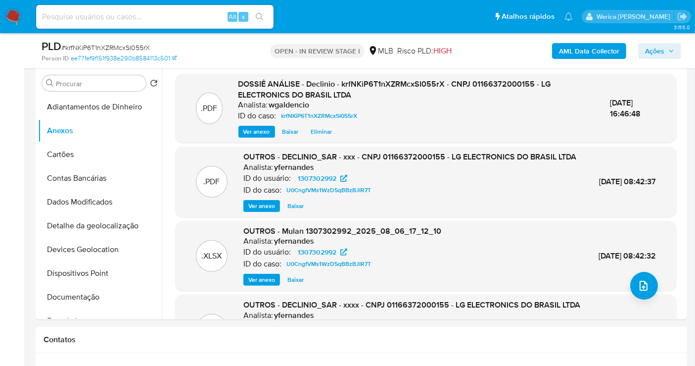
click at [661, 47] on span "Ações" at bounding box center [654, 51] width 19 height 16
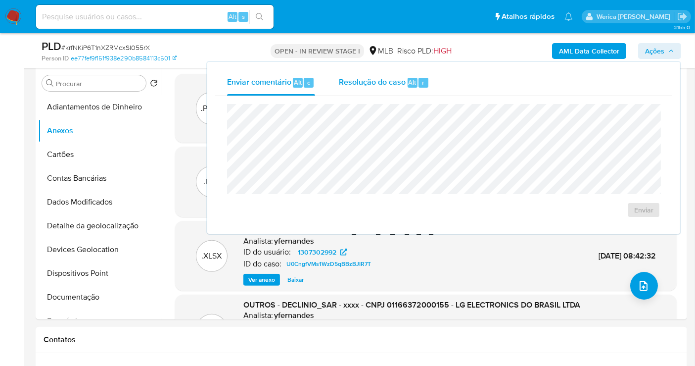
click at [402, 81] on span "Resolução do caso" at bounding box center [372, 81] width 67 height 11
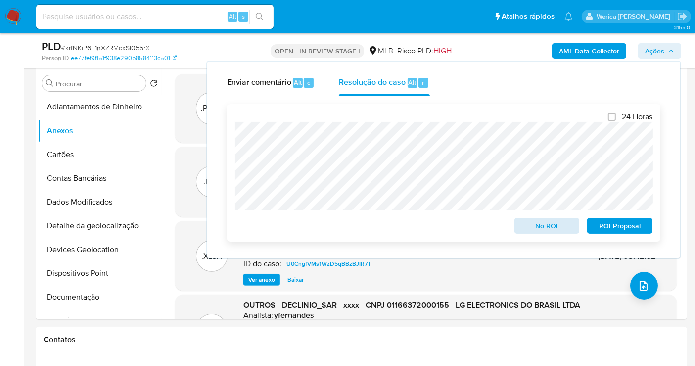
drag, startPoint x: 505, startPoint y: 217, endPoint x: 540, endPoint y: 220, distance: 35.7
click at [527, 217] on div "24 Horas No ROI ROI Proposal" at bounding box center [444, 173] width 418 height 122
click at [551, 225] on span "No ROI" at bounding box center [547, 226] width 51 height 14
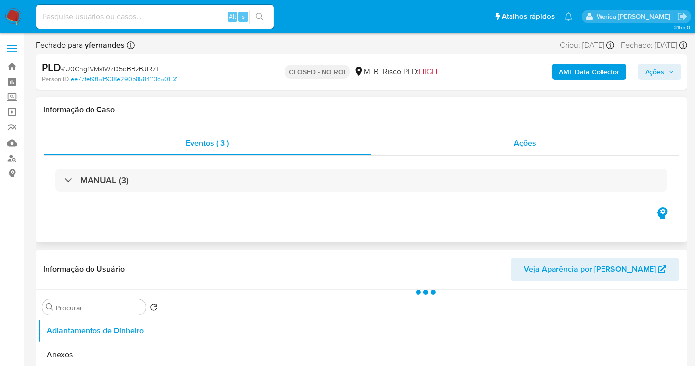
click at [544, 139] on div "Ações" at bounding box center [526, 143] width 308 height 24
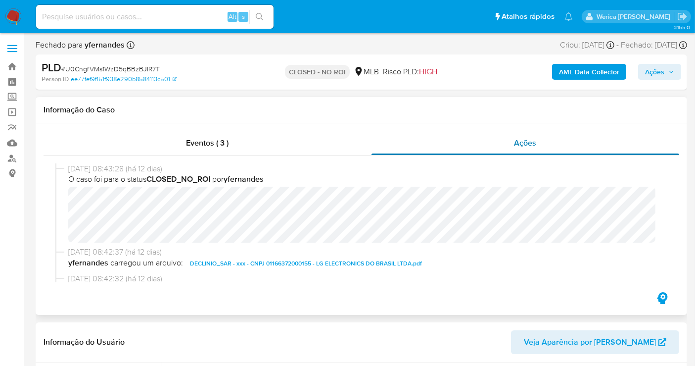
select select "10"
click at [350, 259] on span "DECLINIO_SAR - xxx - CNPJ 01166372000155 - LG ELECTRONICS DO BRASIL LTDA.pdf" at bounding box center [306, 263] width 232 height 12
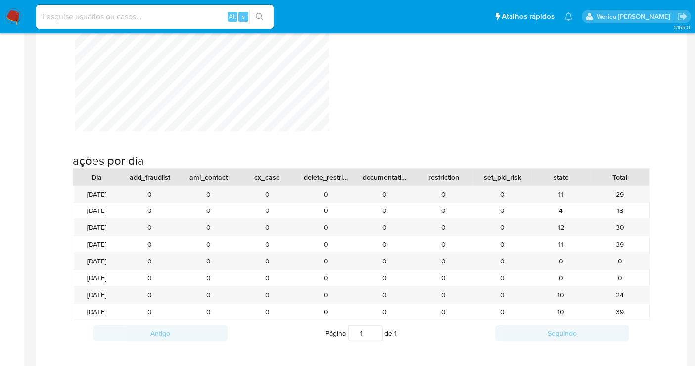
scroll to position [859, 0]
